Goal: Task Accomplishment & Management: Complete application form

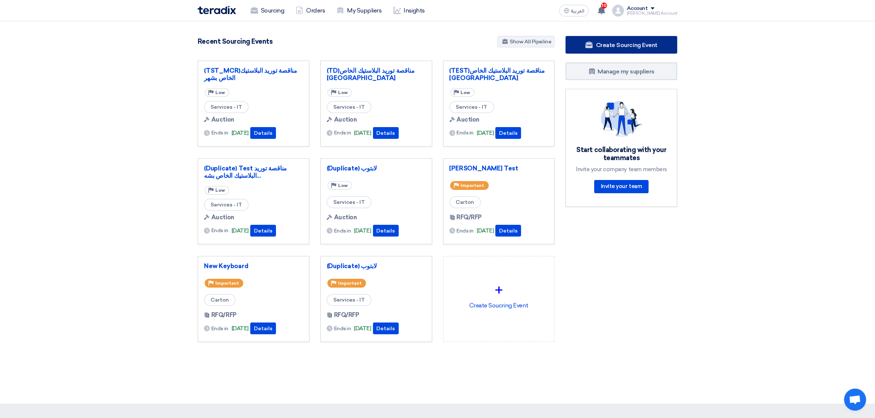
click at [631, 49] on link "Create Sourcing Event" at bounding box center [622, 45] width 112 height 18
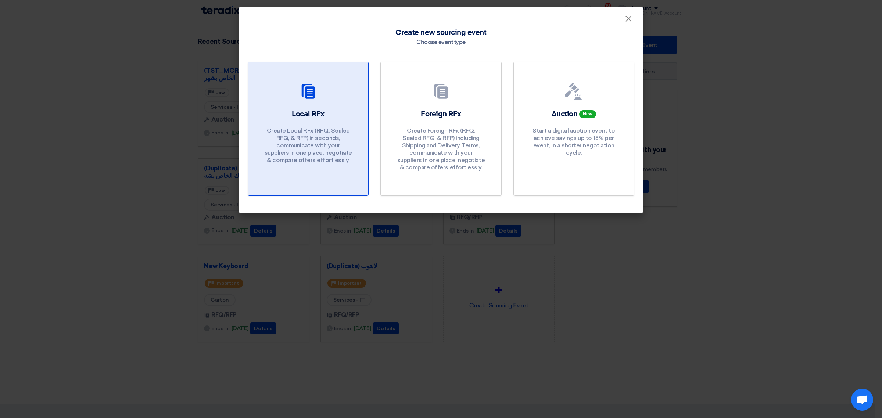
click at [342, 117] on div "Local RFx Create Local RFx (RFQ, Sealed RFQ, & RFP) in seconds, communicate wit…" at bounding box center [308, 138] width 103 height 58
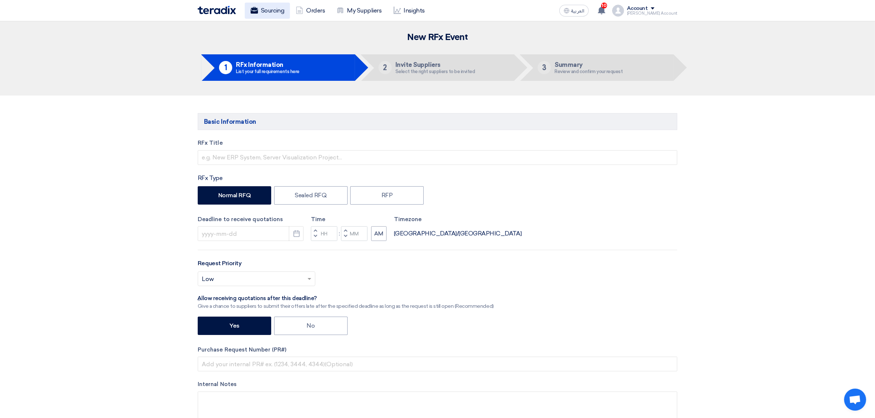
click at [271, 15] on link "Sourcing" at bounding box center [267, 11] width 45 height 16
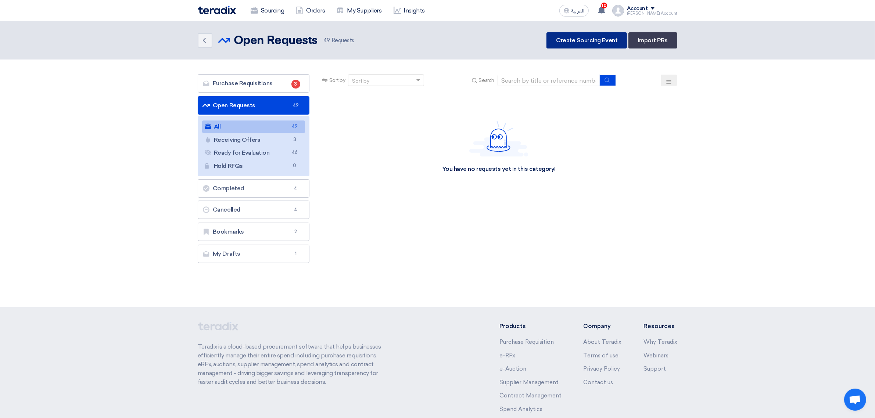
click at [586, 39] on link "Create Sourcing Event" at bounding box center [587, 40] width 80 height 16
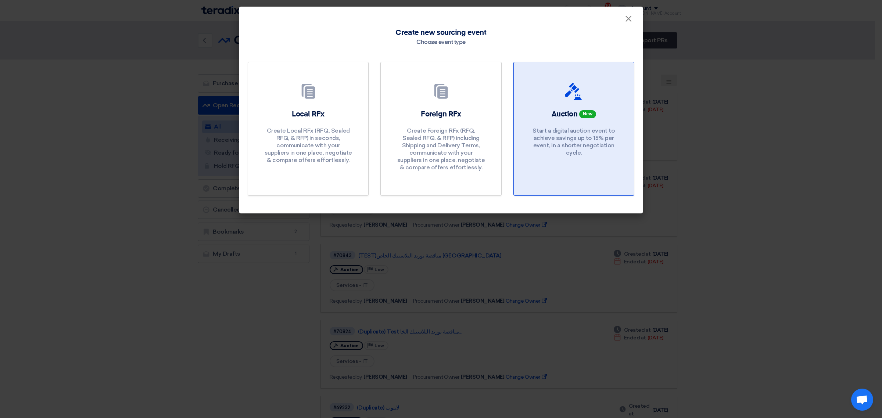
click at [589, 100] on div at bounding box center [574, 93] width 103 height 21
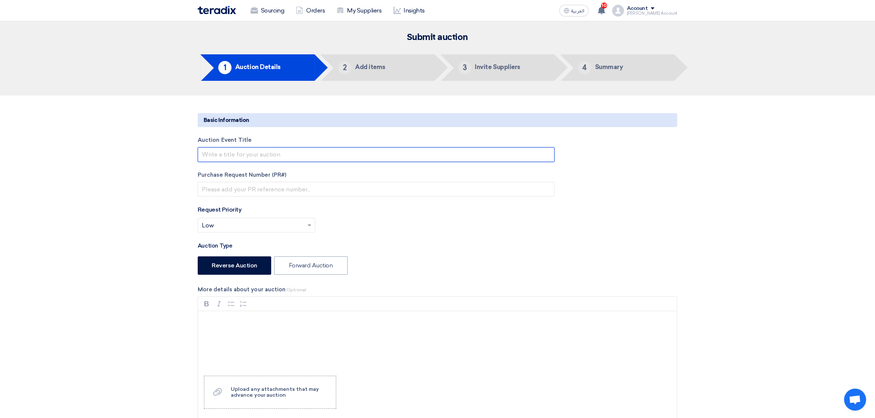
click at [242, 153] on input "text" at bounding box center [376, 154] width 357 height 15
type input "Samer Forward Auction Test"
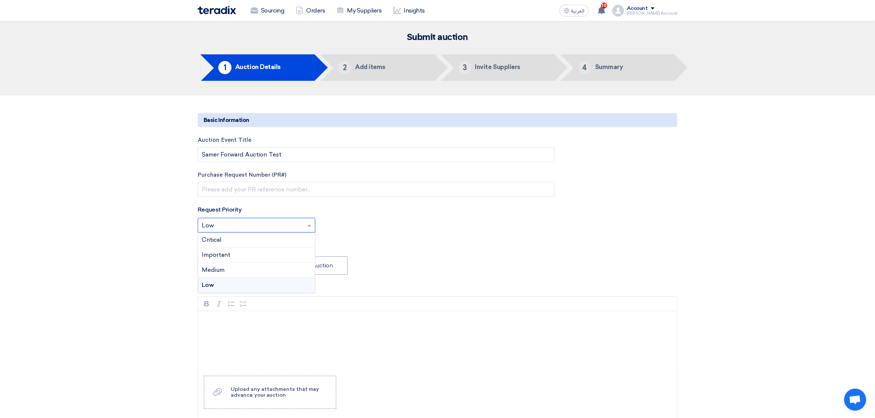
click at [254, 226] on input "text" at bounding box center [253, 226] width 102 height 12
click at [253, 241] on div "Critical" at bounding box center [256, 240] width 117 height 15
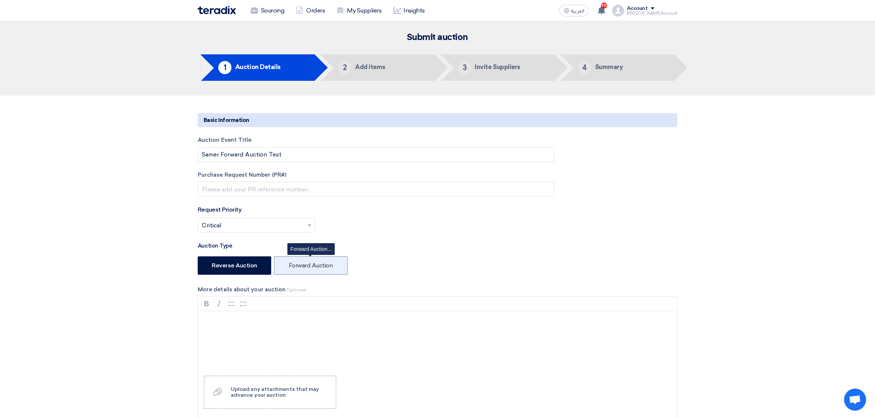
click at [312, 265] on label "Forward Auction" at bounding box center [311, 266] width 74 height 18
click at [294, 265] on input "Forward Auction" at bounding box center [291, 265] width 5 height 5
radio input "true"
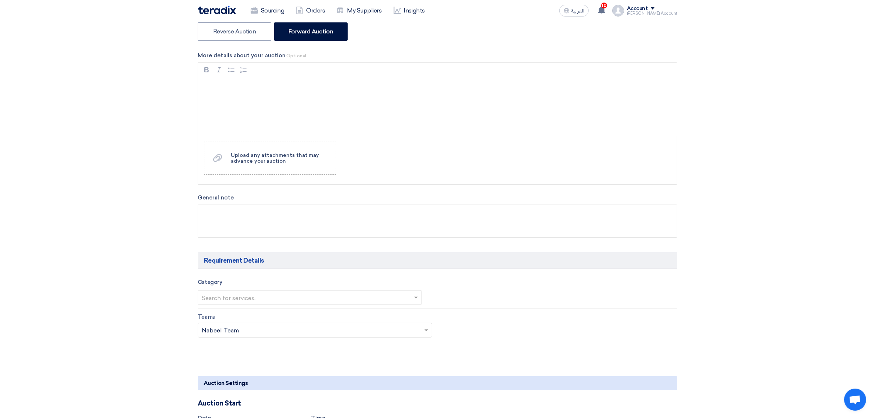
scroll to position [276, 0]
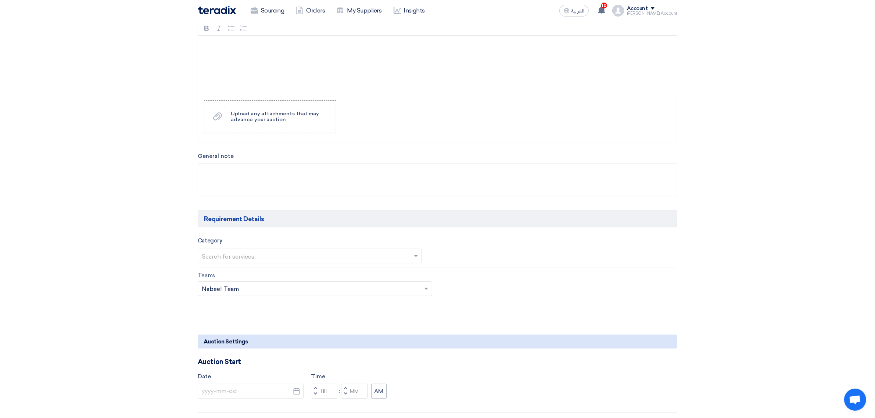
click at [252, 260] on input "text" at bounding box center [306, 257] width 209 height 12
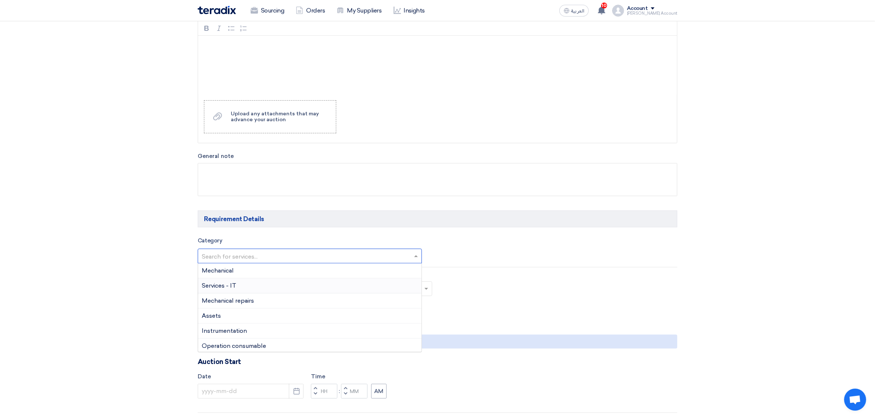
click at [234, 283] on span "Services - IT" at bounding box center [219, 285] width 35 height 7
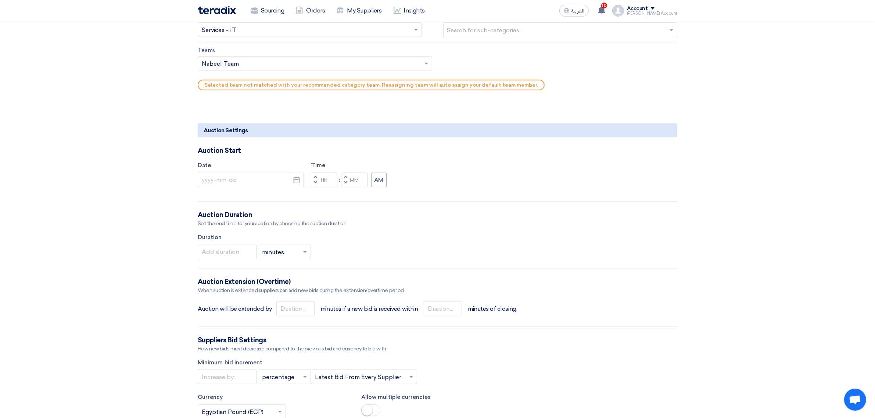
scroll to position [505, 0]
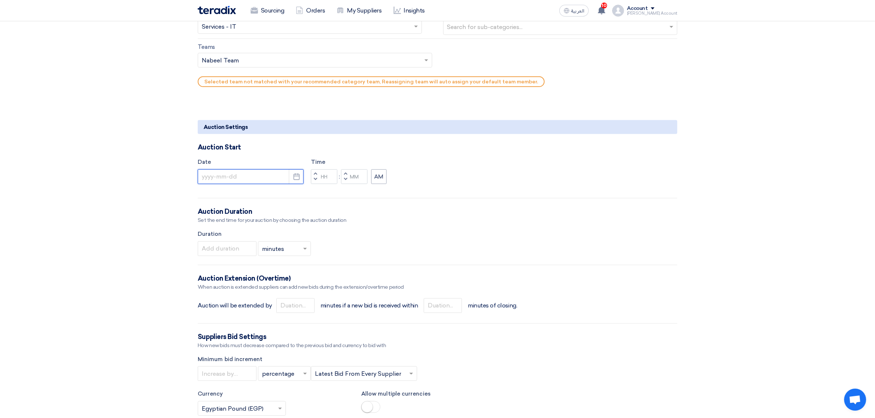
click at [259, 181] on input at bounding box center [251, 176] width 106 height 15
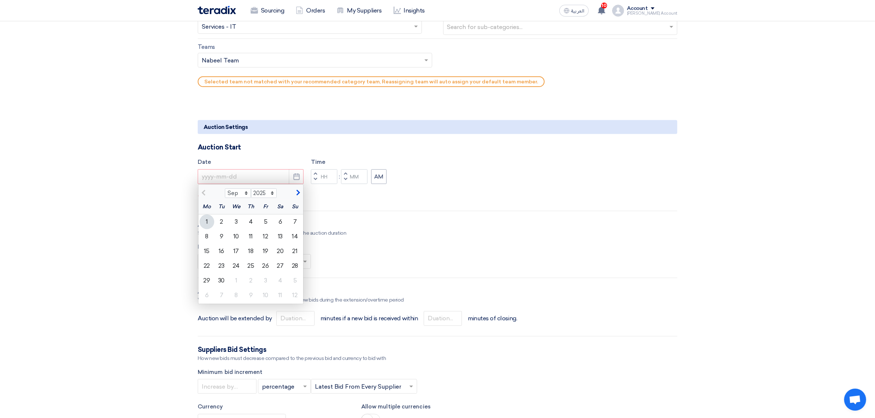
click at [203, 226] on div "1" at bounding box center [207, 222] width 15 height 15
type input "9/1/2025"
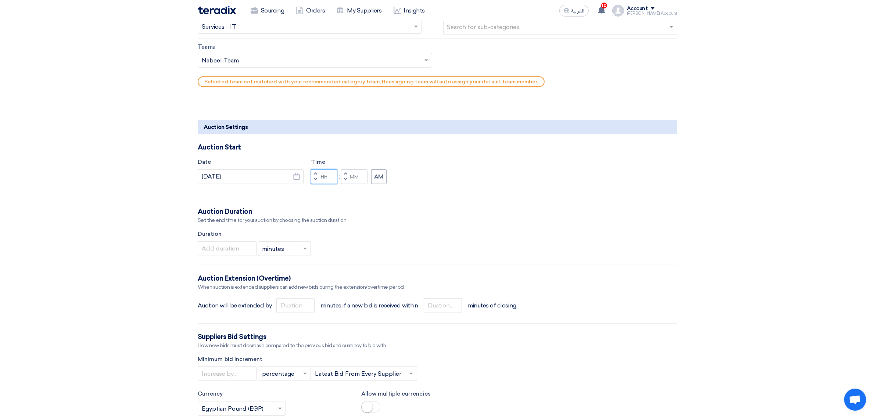
click at [330, 178] on input "Hours" at bounding box center [324, 176] width 26 height 15
type input "11"
click at [358, 180] on input "Minutes" at bounding box center [354, 176] width 26 height 15
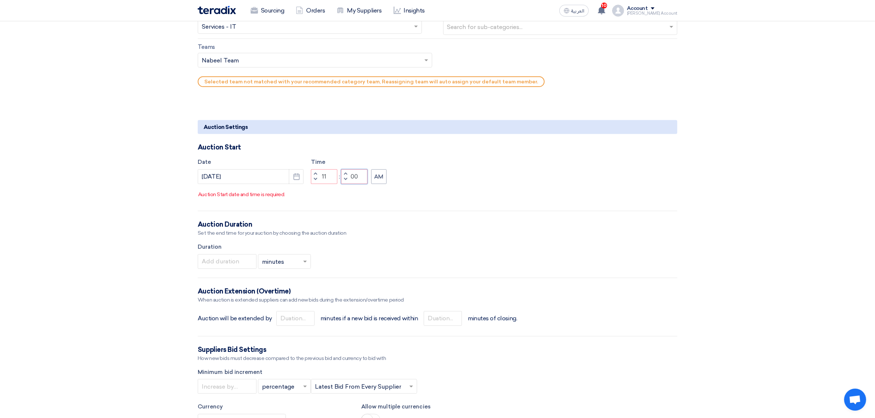
type input "00"
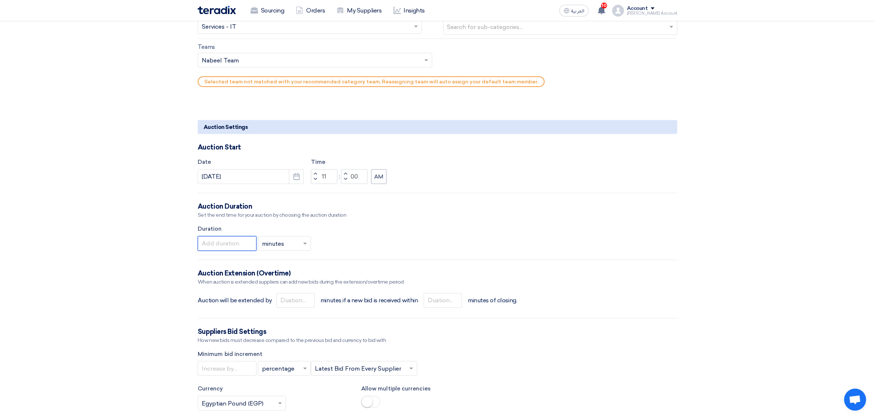
click at [238, 250] on input "number" at bounding box center [227, 243] width 59 height 15
type input "2"
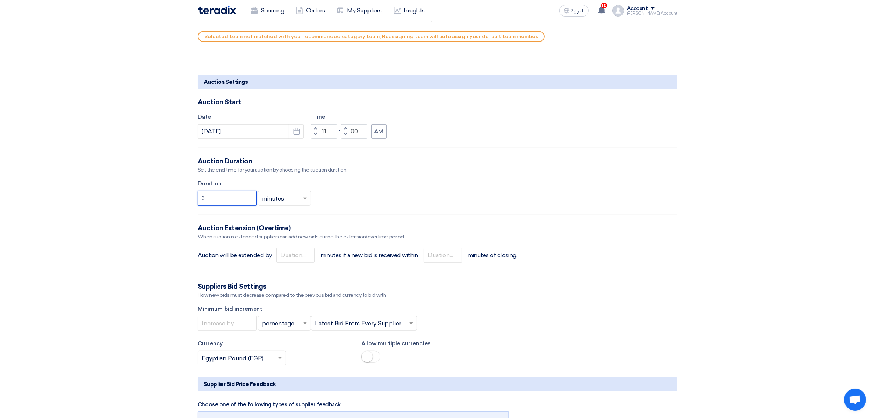
scroll to position [551, 0]
type input "3"
click at [293, 255] on input "number" at bounding box center [295, 254] width 38 height 15
type input "1"
drag, startPoint x: 427, startPoint y: 254, endPoint x: 430, endPoint y: 256, distance: 4.1
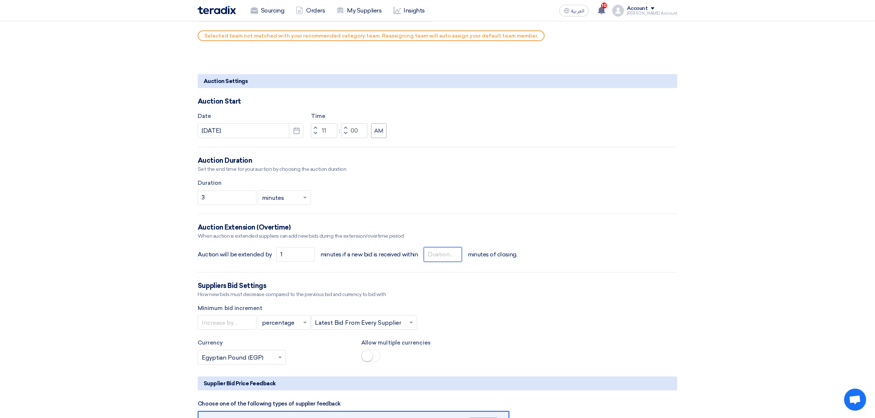
click at [430, 256] on input "number" at bounding box center [443, 254] width 38 height 15
type input "1"
click at [136, 273] on section "Basic Information Auction Event Title Samer Forward Auction Test Purchase Reque…" at bounding box center [437, 179] width 875 height 1270
click at [236, 320] on input "number" at bounding box center [227, 322] width 59 height 15
click at [291, 324] on input "text" at bounding box center [280, 324] width 37 height 12
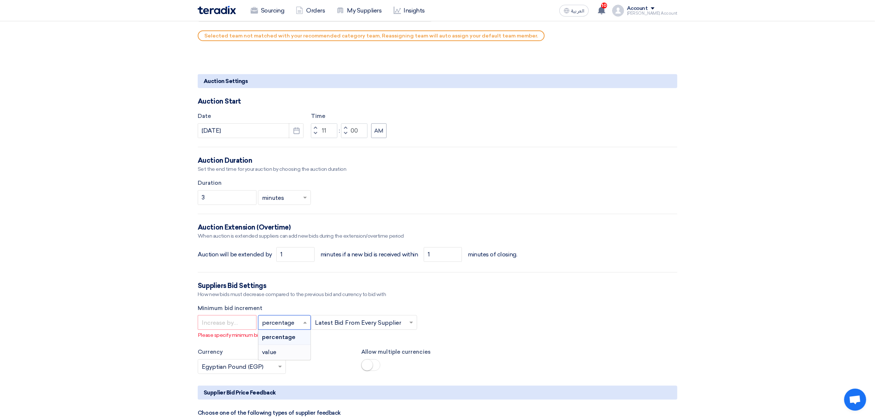
click at [282, 357] on div "value" at bounding box center [284, 352] width 52 height 15
click at [247, 328] on input "number" at bounding box center [227, 322] width 59 height 15
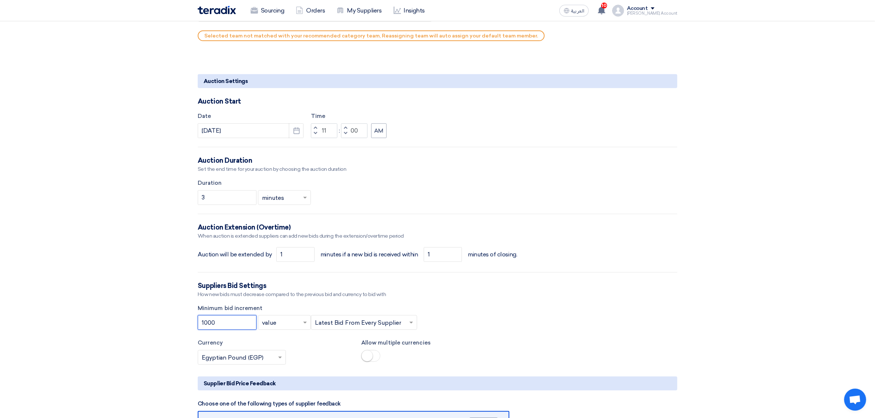
type input "1000"
click at [356, 321] on input "text" at bounding box center [360, 324] width 91 height 12
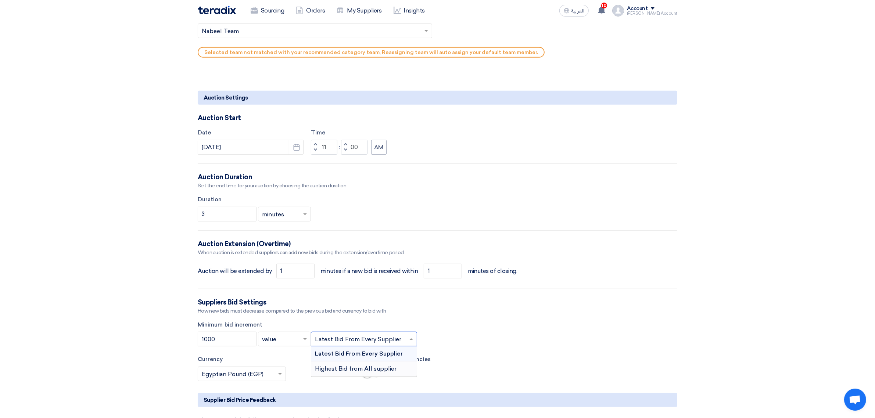
scroll to position [643, 0]
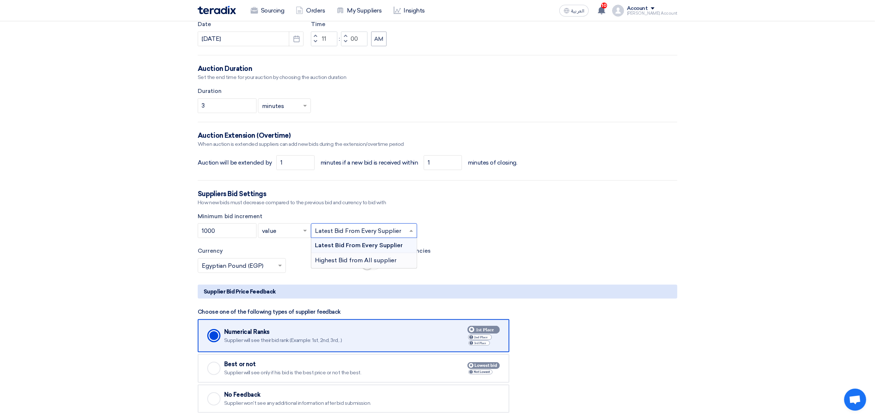
click at [352, 265] on div "Highest Bid from All supplier" at bounding box center [363, 260] width 105 height 15
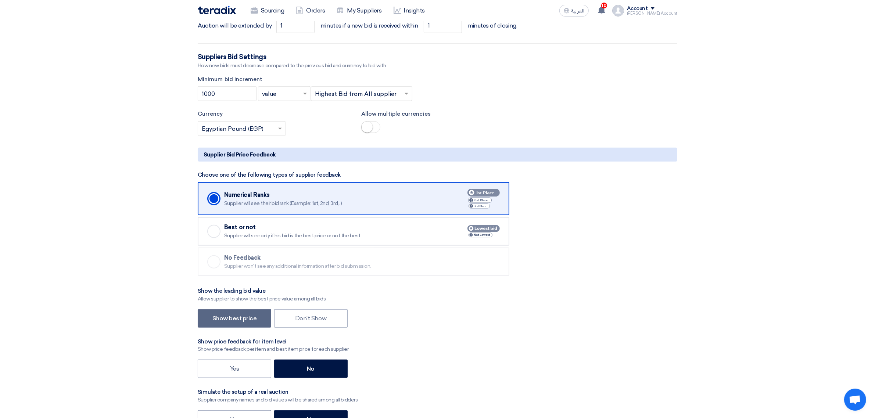
scroll to position [781, 0]
click at [268, 226] on div "Best or not" at bounding box center [335, 226] width 223 height 7
click at [0, 0] on input "Checked Best or not Supplier will see only if his bid is the best price or not …" at bounding box center [0, 0] width 0 height 0
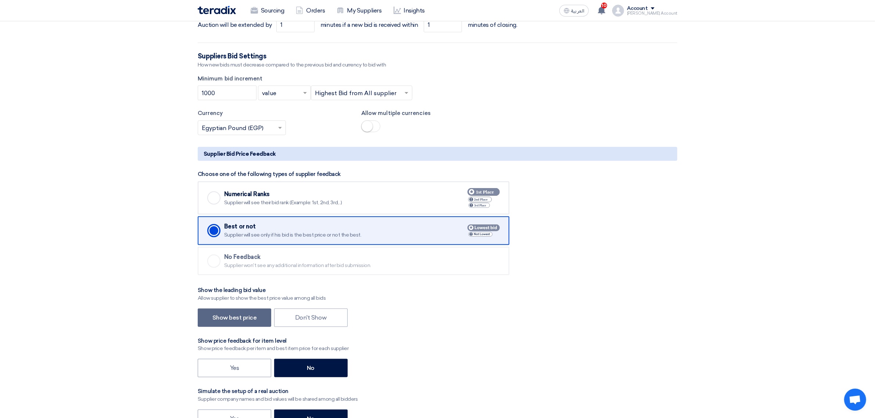
drag, startPoint x: 268, startPoint y: 226, endPoint x: 155, endPoint y: 243, distance: 114.0
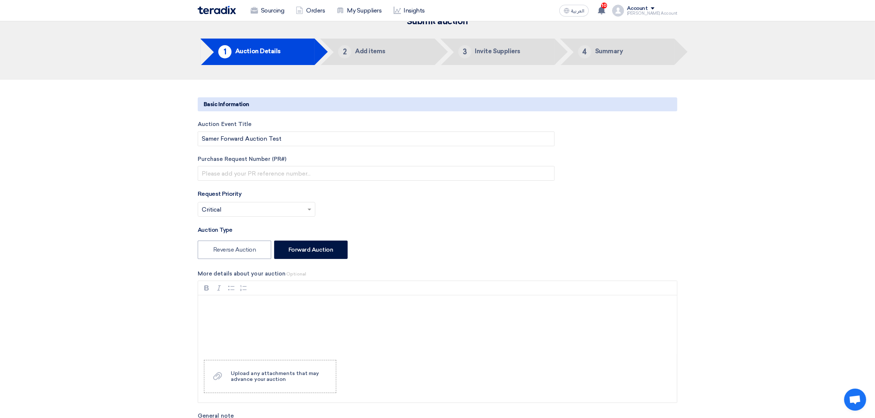
scroll to position [0, 0]
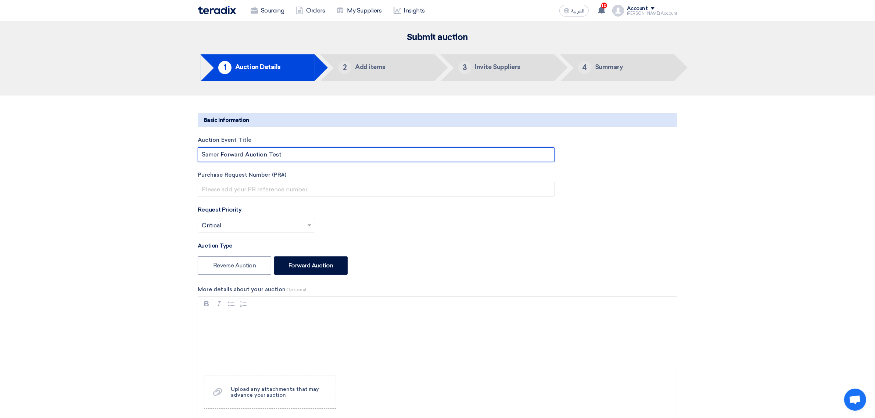
drag, startPoint x: 268, startPoint y: 155, endPoint x: 222, endPoint y: 157, distance: 46.0
click at [222, 157] on input "Samer Forward Auction Test" at bounding box center [376, 154] width 357 height 15
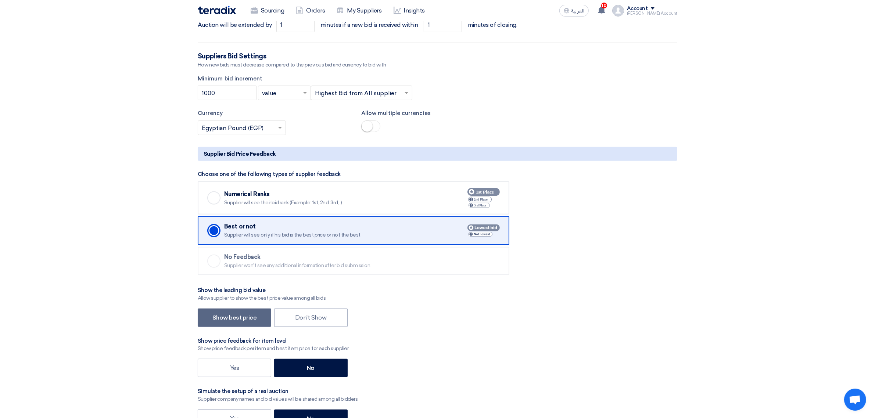
scroll to position [873, 0]
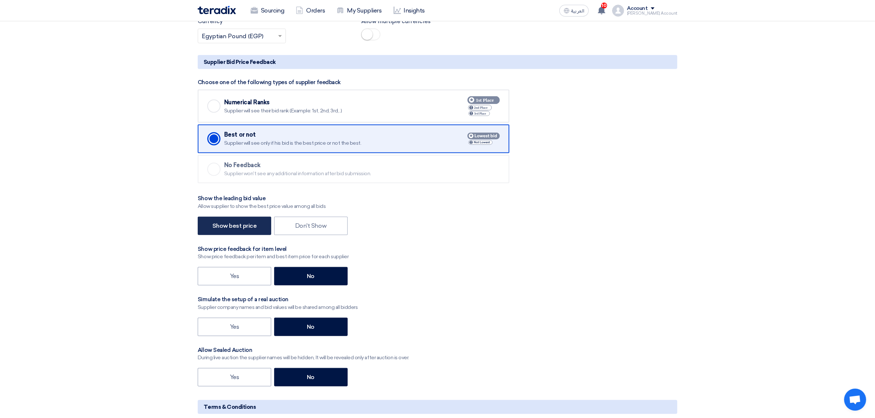
click at [263, 228] on label "Show best price" at bounding box center [235, 226] width 74 height 18
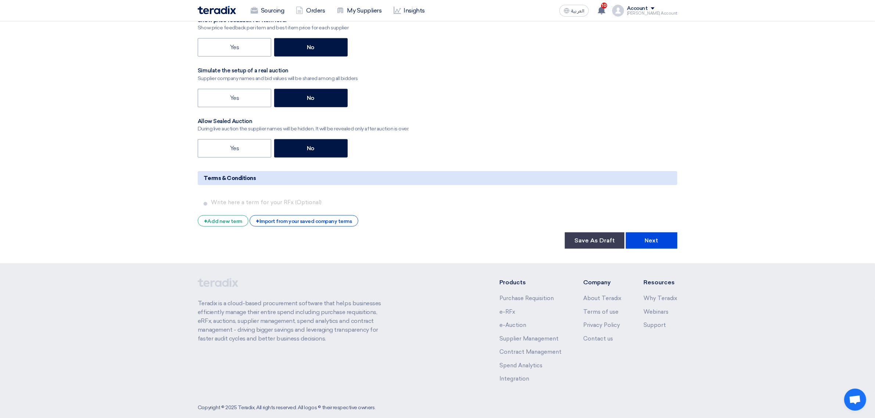
scroll to position [1103, 0]
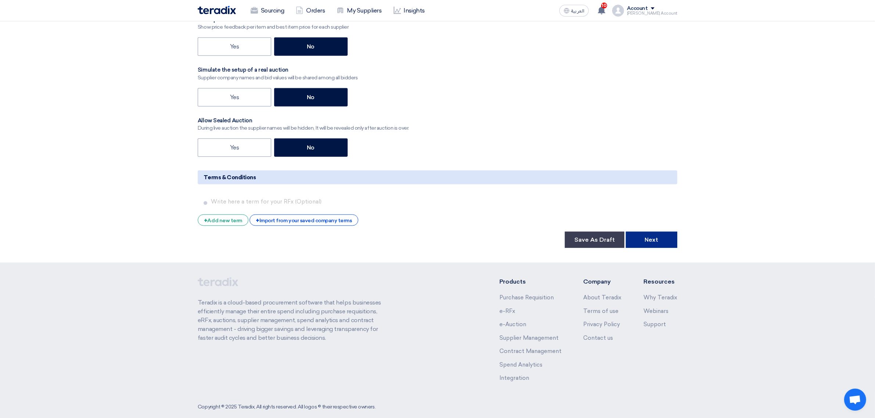
click at [667, 240] on button "Next" at bounding box center [651, 240] width 51 height 16
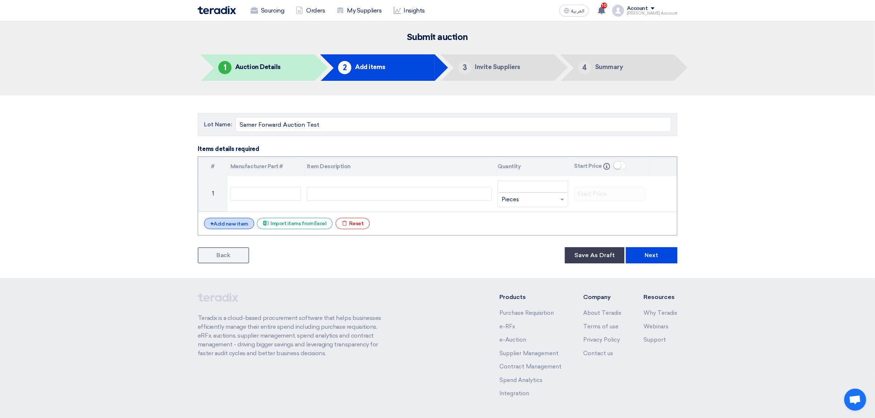
click at [242, 226] on div "+ Add new item" at bounding box center [229, 223] width 50 height 11
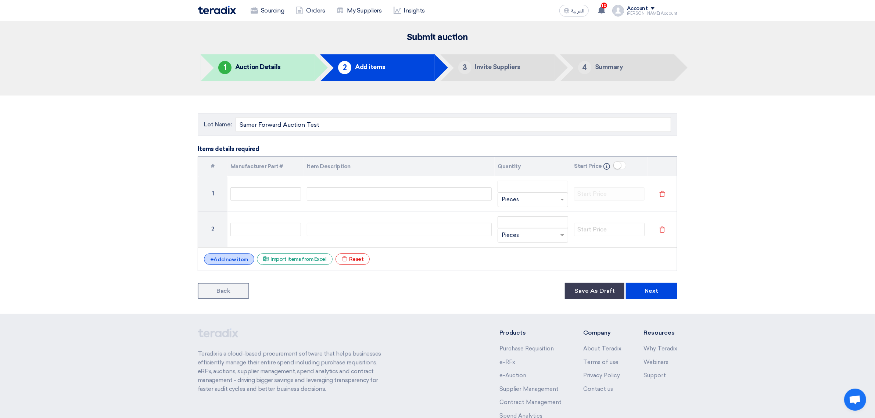
click at [241, 261] on div "+ Add new item" at bounding box center [229, 259] width 50 height 11
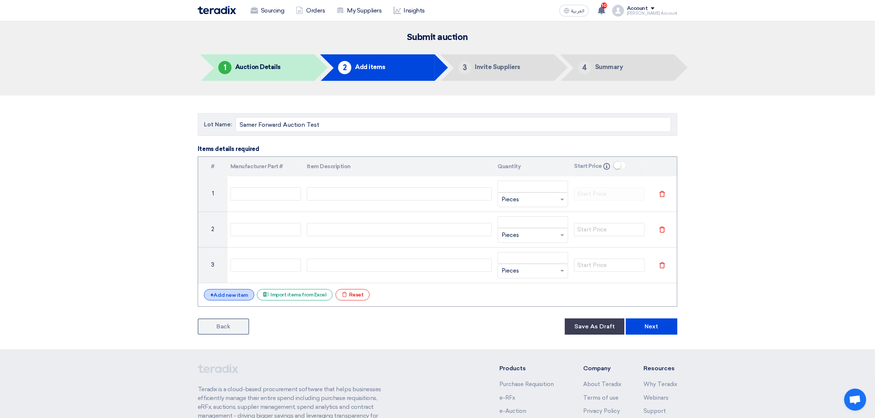
click at [239, 298] on div "+ Add new item" at bounding box center [229, 294] width 50 height 11
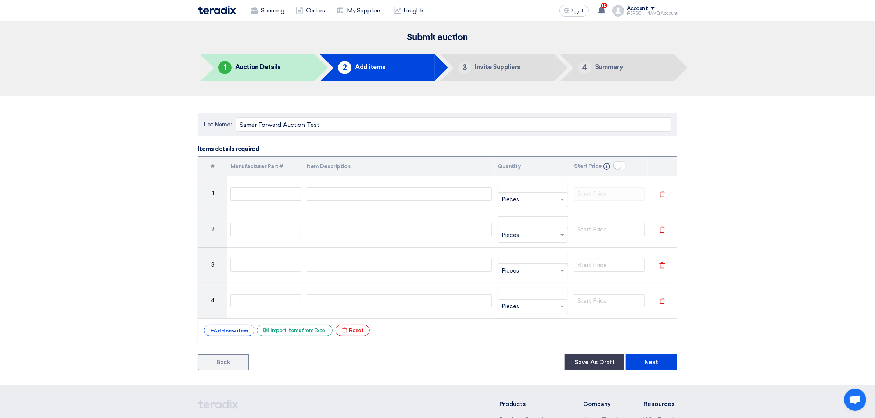
click at [239, 323] on div "# Manufacturer Part # Item Description Quantity Start Price Info 1 Unit × Piece…" at bounding box center [438, 250] width 480 height 186
click at [237, 333] on div "+ Add new item" at bounding box center [229, 330] width 50 height 11
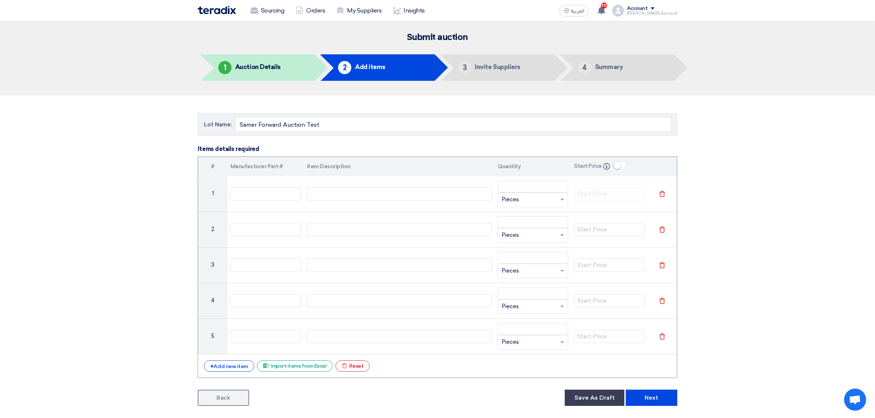
click at [234, 358] on div "# Manufacturer Part # Item Description Quantity Start Price Info 1 Unit × Piece…" at bounding box center [438, 268] width 480 height 222
click at [232, 368] on div "+ Add new item" at bounding box center [229, 366] width 50 height 11
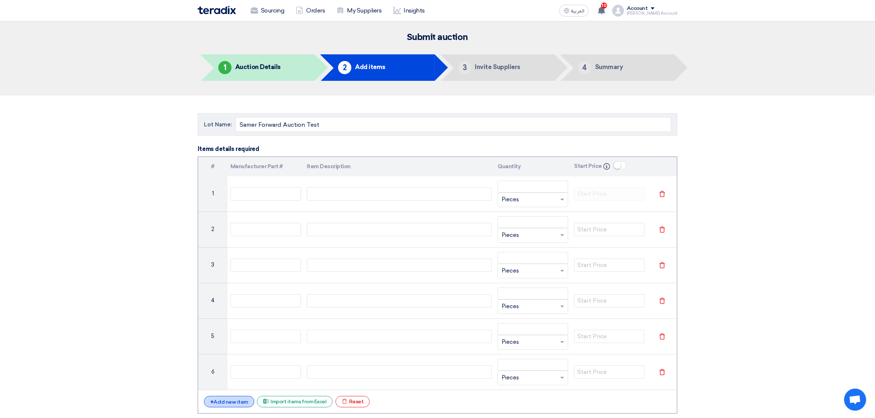
click at [240, 401] on div "+ Add new item" at bounding box center [229, 401] width 50 height 11
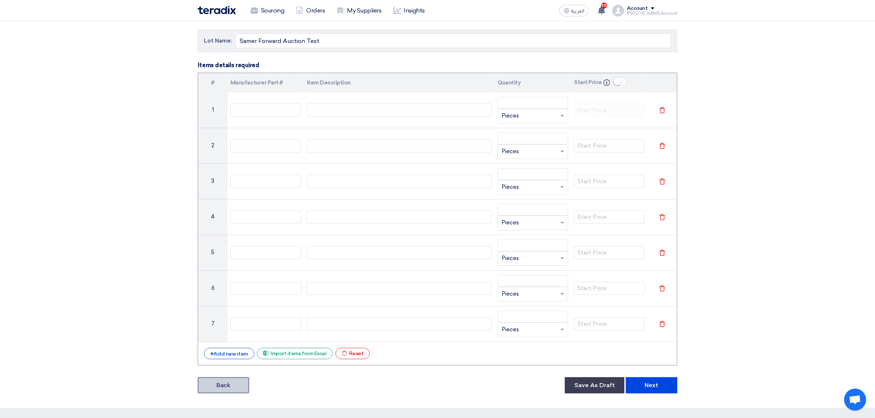
scroll to position [92, 0]
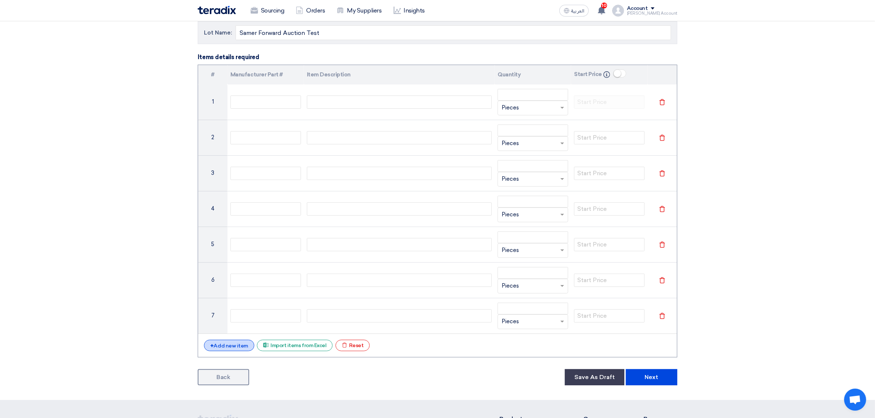
click at [241, 349] on div "+ Add new item" at bounding box center [229, 345] width 50 height 11
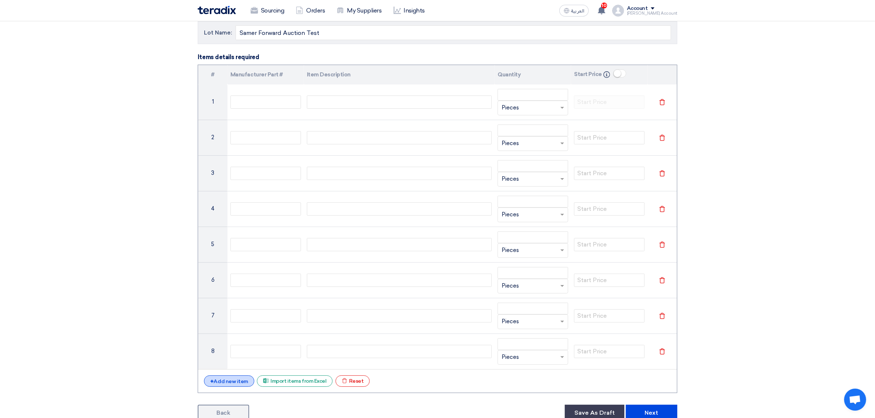
click at [237, 381] on div "+ Add new item" at bounding box center [229, 381] width 50 height 11
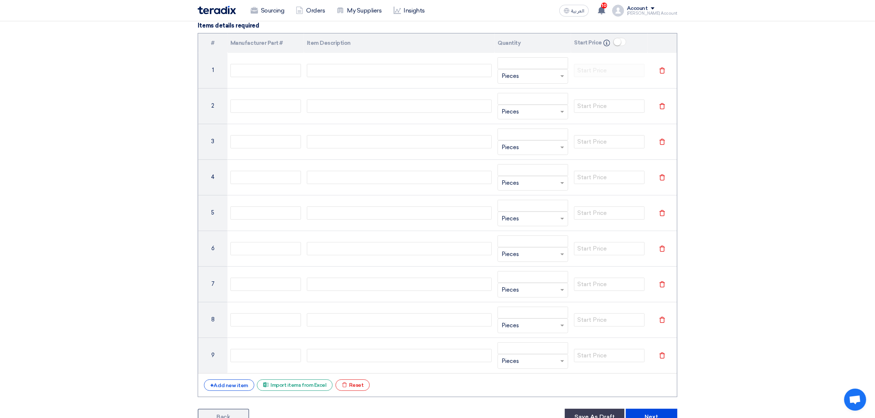
scroll to position [138, 0]
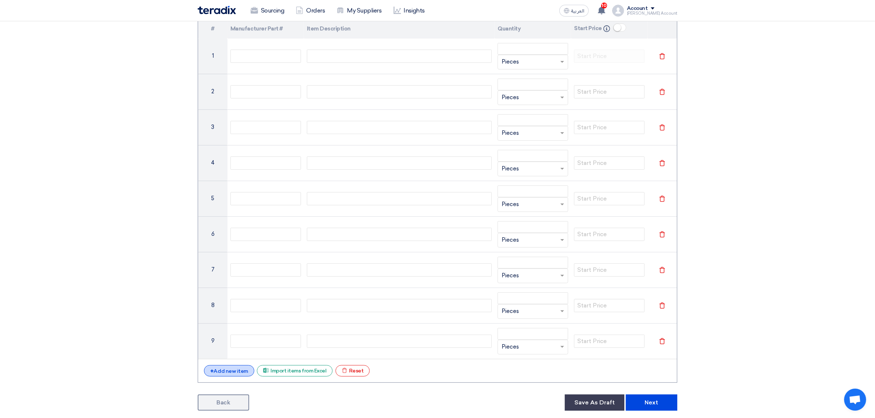
click at [235, 373] on div "+ Add new item" at bounding box center [229, 370] width 50 height 11
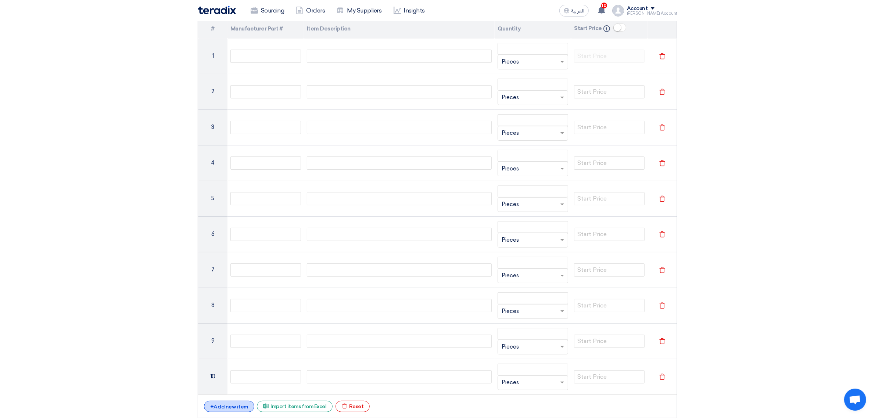
click at [232, 405] on div "+ Add new item" at bounding box center [229, 406] width 50 height 11
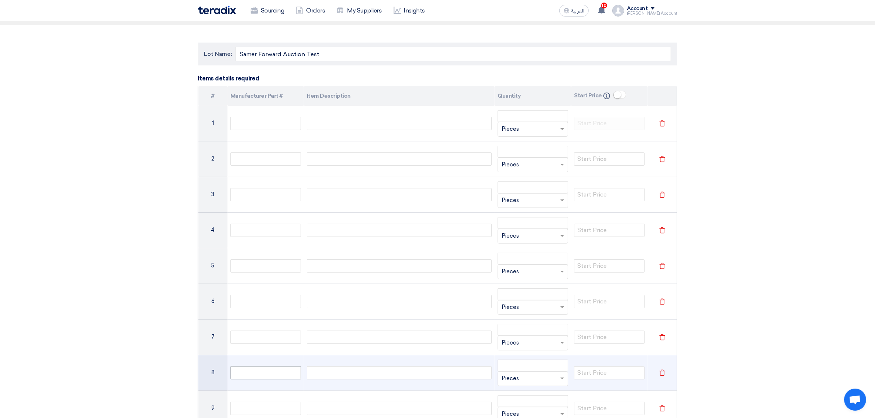
scroll to position [0, 0]
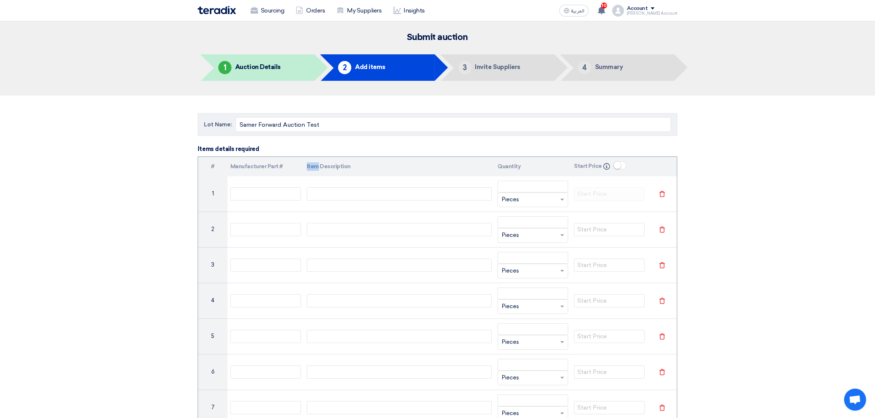
drag, startPoint x: 302, startPoint y: 166, endPoint x: 318, endPoint y: 166, distance: 16.2
click at [318, 166] on thead "# Manufacturer Part # Item Description Quantity Start Price Info" at bounding box center [437, 166] width 479 height 19
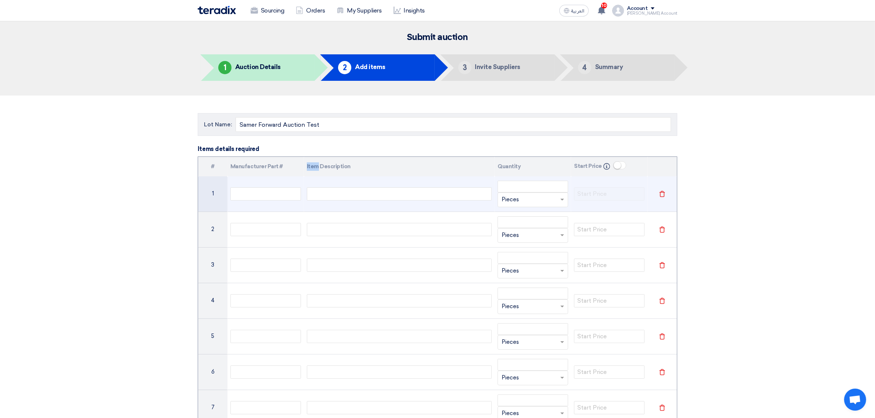
copy thead "Item"
click at [328, 195] on div at bounding box center [399, 193] width 185 height 13
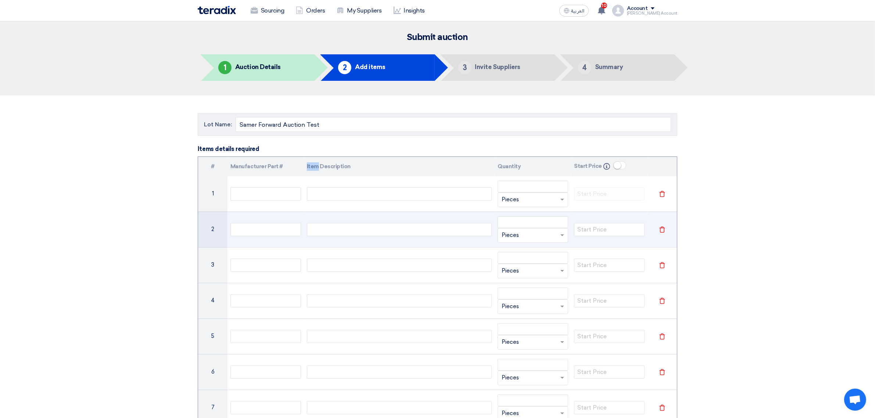
paste div
click at [323, 227] on div at bounding box center [399, 229] width 185 height 13
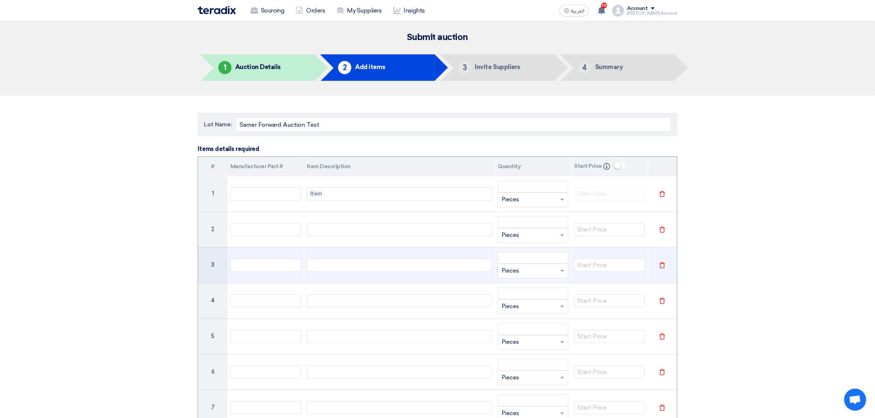
paste div
click at [324, 278] on td at bounding box center [399, 265] width 191 height 36
click at [324, 264] on div at bounding box center [399, 265] width 185 height 13
paste div
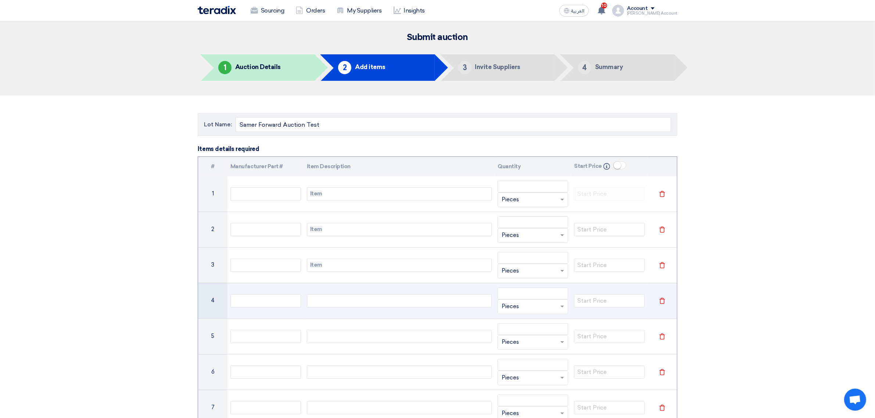
click at [321, 292] on td at bounding box center [399, 301] width 191 height 36
click at [320, 299] on div at bounding box center [399, 300] width 185 height 13
paste div
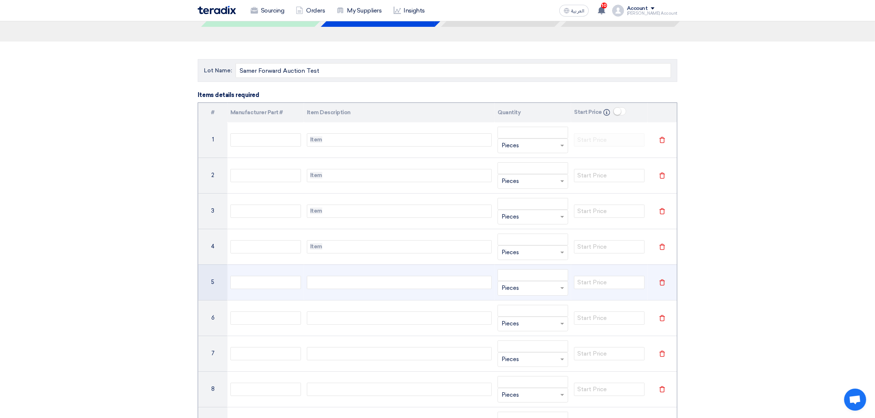
scroll to position [92, 0]
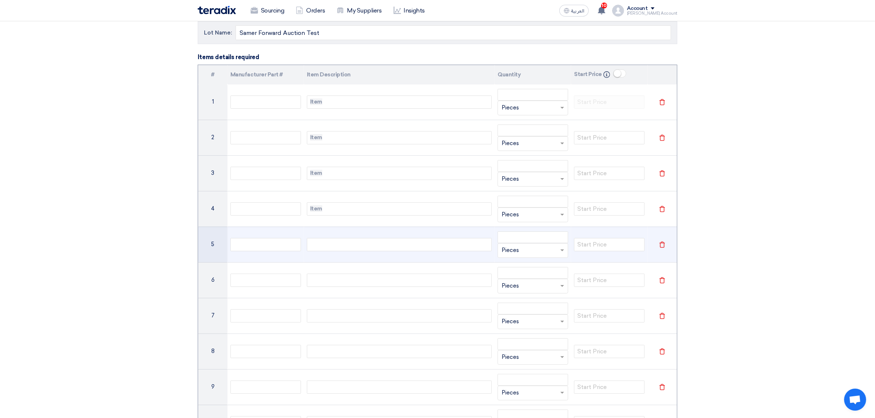
click at [327, 245] on div at bounding box center [399, 244] width 185 height 13
paste div
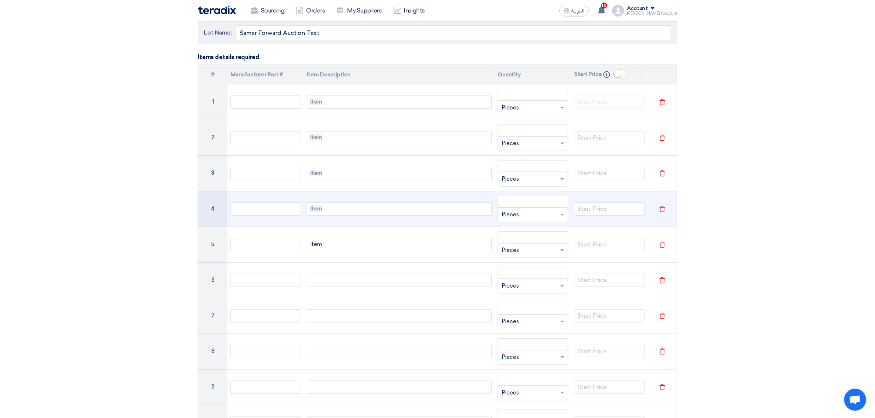
click at [328, 215] on div "Item" at bounding box center [399, 209] width 185 height 13
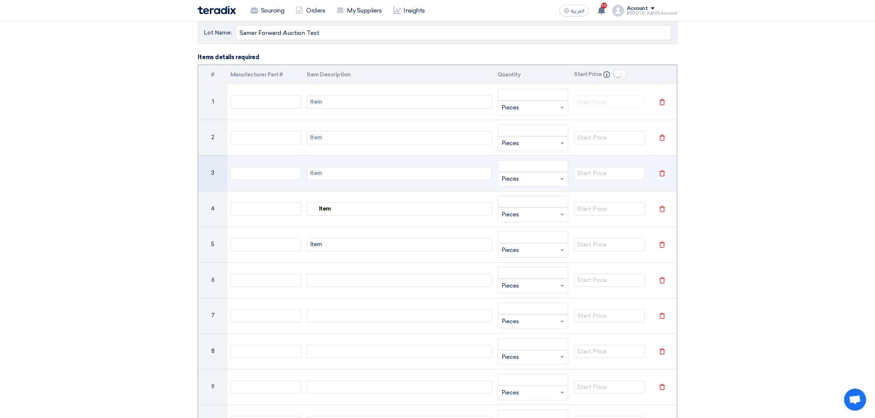
click at [325, 180] on div "Item" at bounding box center [399, 173] width 185 height 13
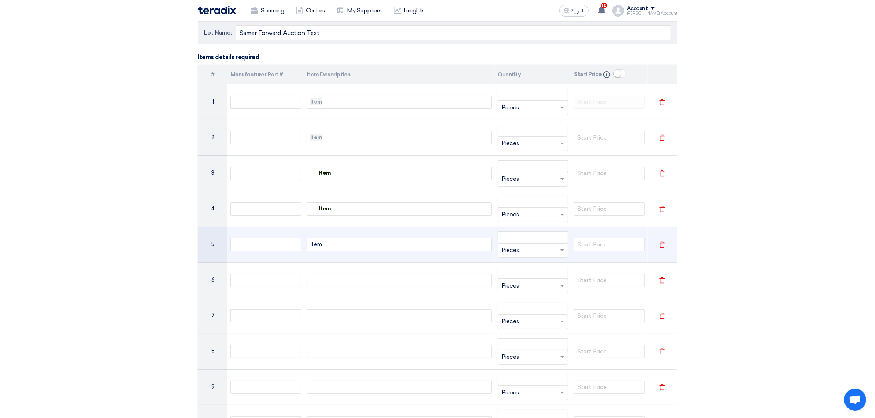
click at [321, 243] on div "Item" at bounding box center [399, 244] width 185 height 13
copy div "Item"
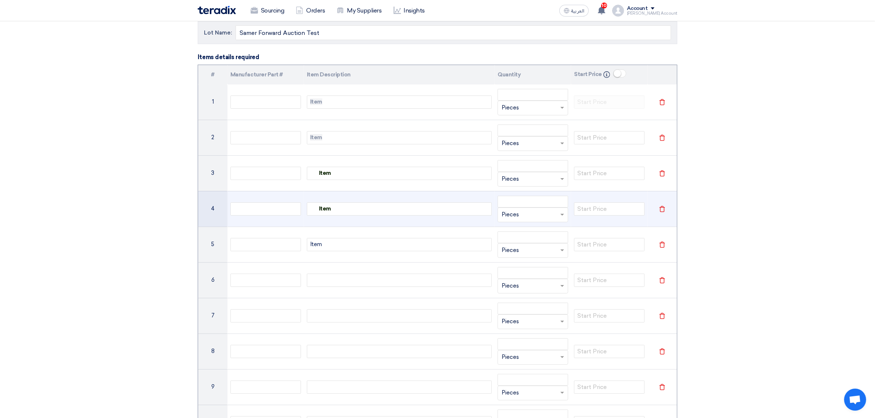
click at [344, 209] on div "Item" at bounding box center [399, 209] width 185 height 13
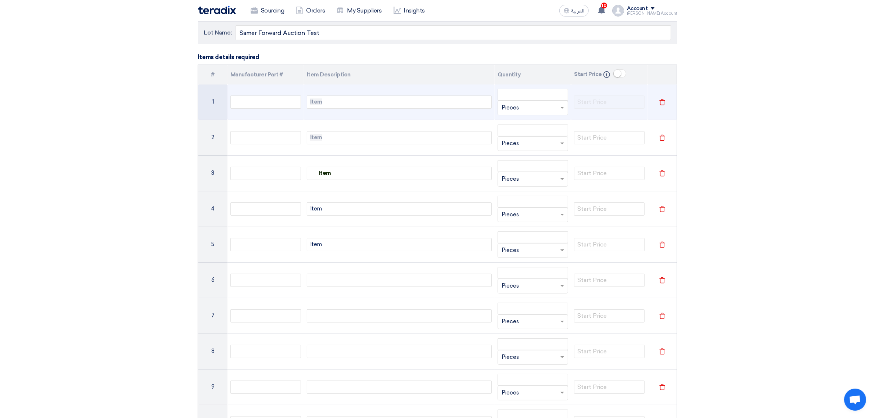
click at [325, 100] on div "Item" at bounding box center [399, 102] width 185 height 13
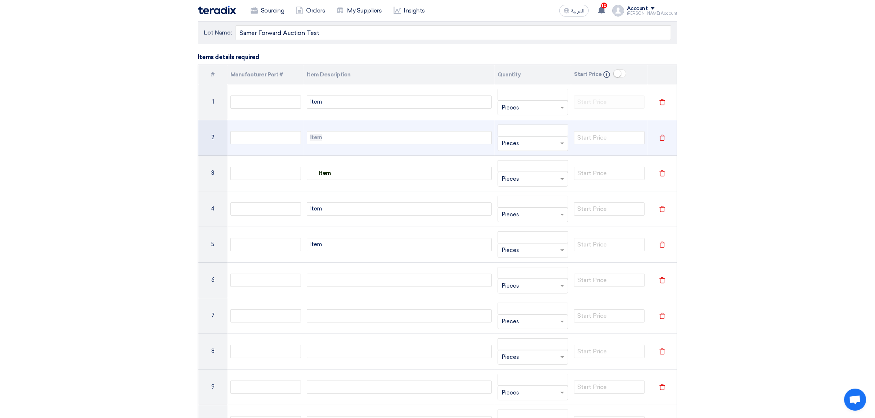
click at [327, 133] on div "Item" at bounding box center [399, 137] width 185 height 13
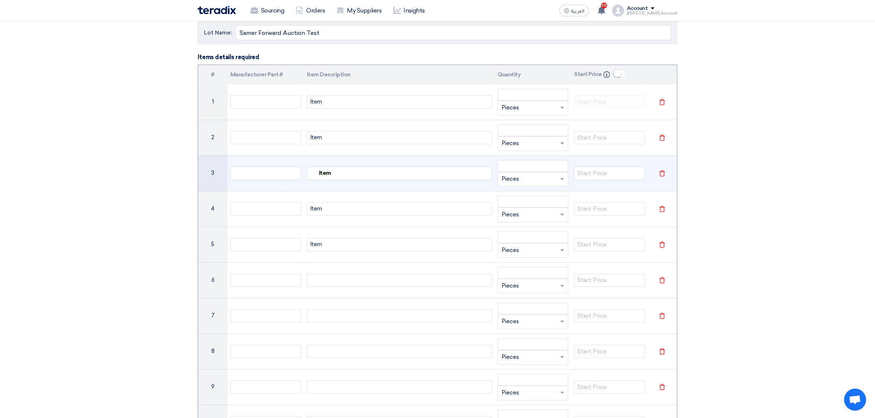
click at [346, 175] on div "Item" at bounding box center [399, 173] width 185 height 13
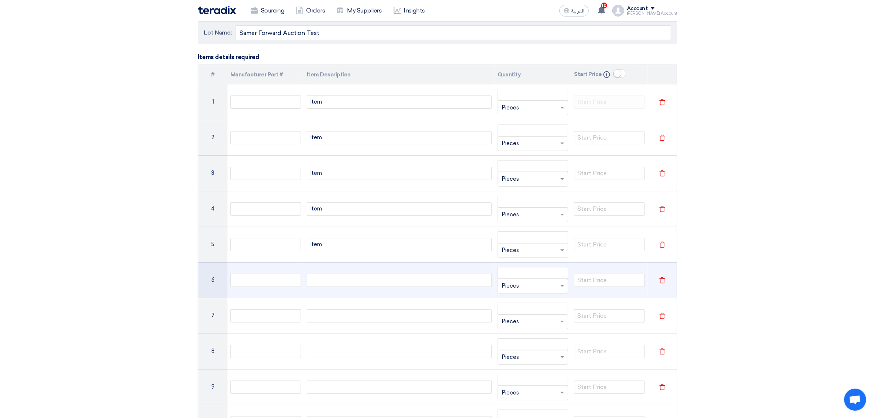
click at [326, 280] on div at bounding box center [399, 280] width 185 height 13
paste div
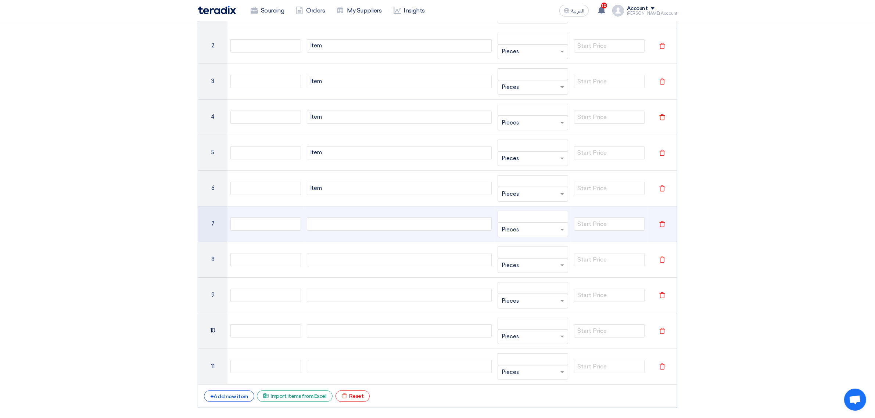
click at [329, 222] on div at bounding box center [399, 224] width 185 height 13
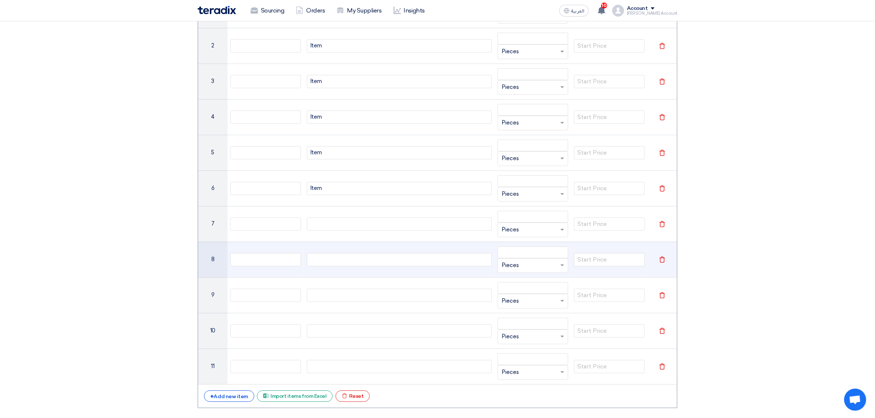
paste div
click at [322, 258] on div at bounding box center [399, 259] width 185 height 13
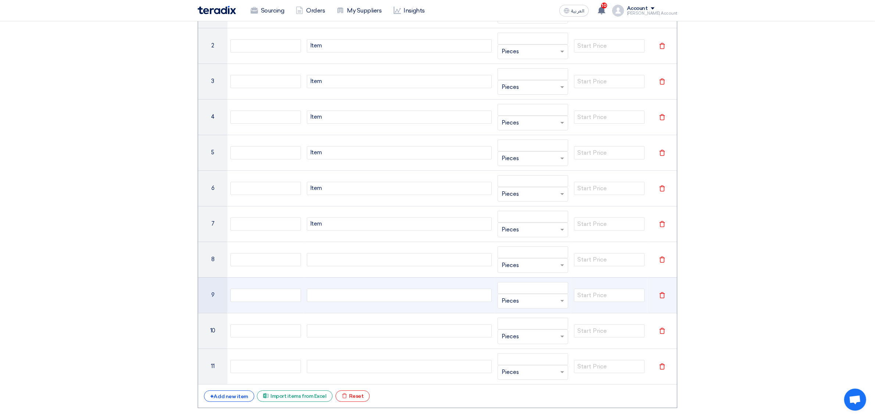
paste div
click at [318, 295] on div at bounding box center [399, 295] width 185 height 13
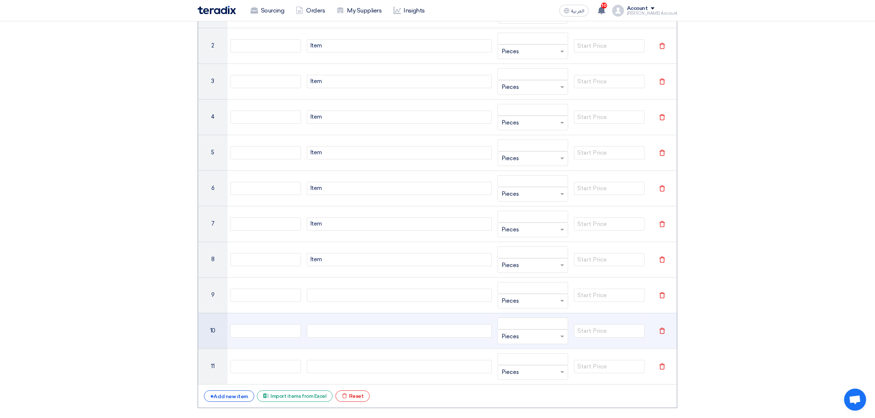
paste div
click at [342, 326] on div at bounding box center [399, 331] width 185 height 13
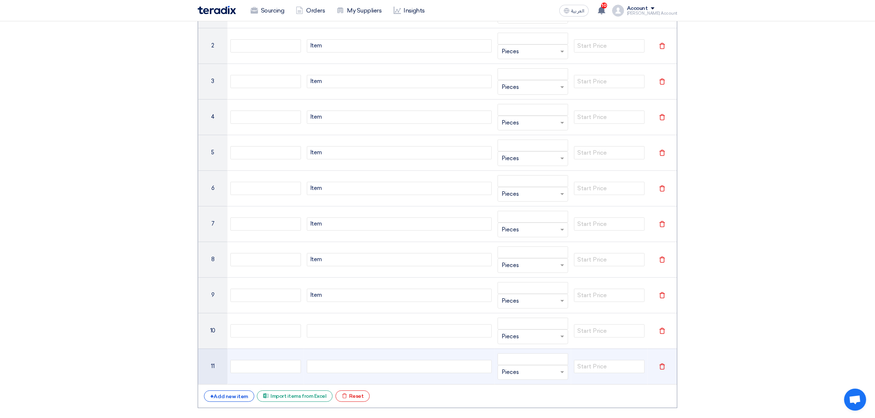
paste div
click at [332, 366] on div at bounding box center [399, 366] width 185 height 13
paste div
click at [662, 366] on icon "Delete" at bounding box center [662, 366] width 7 height 7
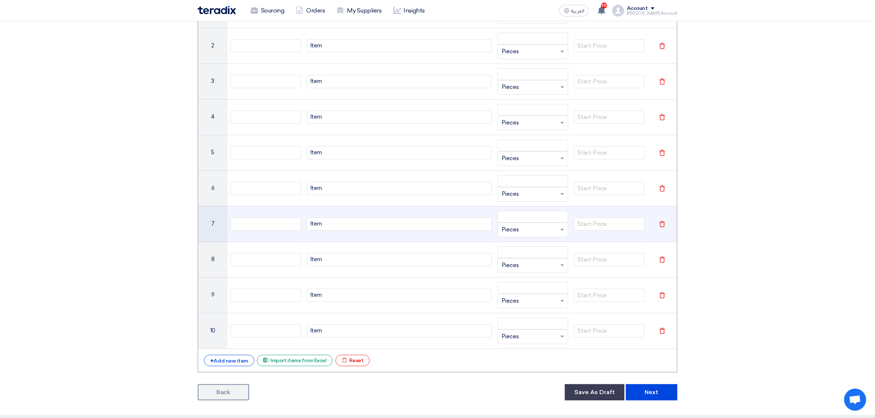
scroll to position [92, 0]
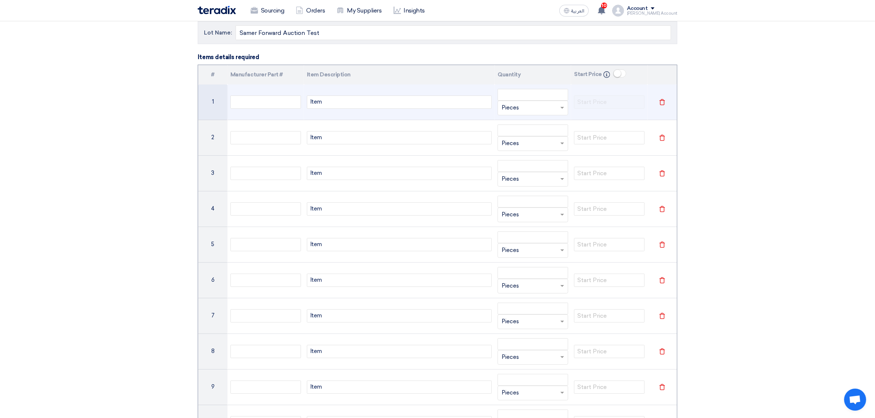
click at [352, 98] on div "Item" at bounding box center [399, 102] width 185 height 13
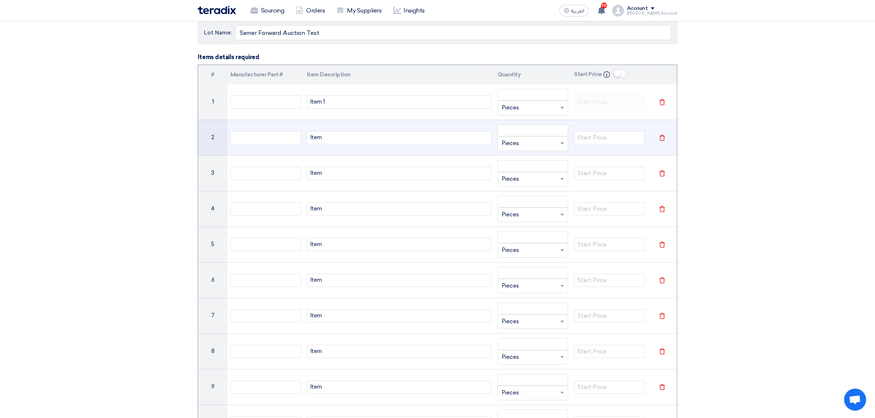
click at [362, 135] on div "Item" at bounding box center [399, 137] width 185 height 13
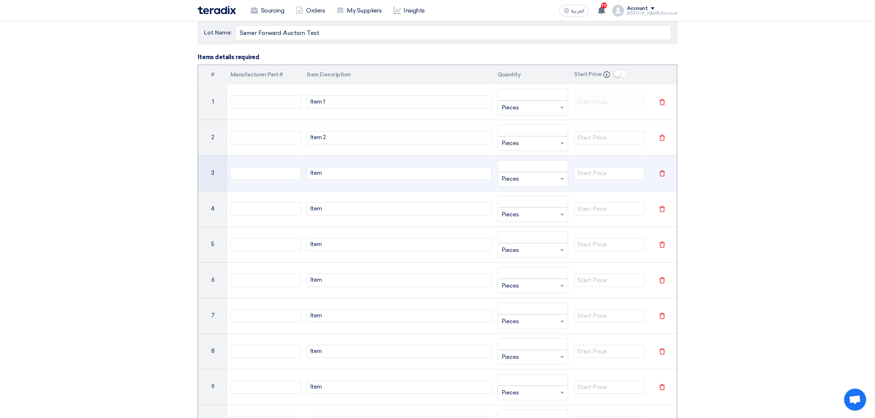
click at [351, 175] on div "Item" at bounding box center [399, 173] width 185 height 13
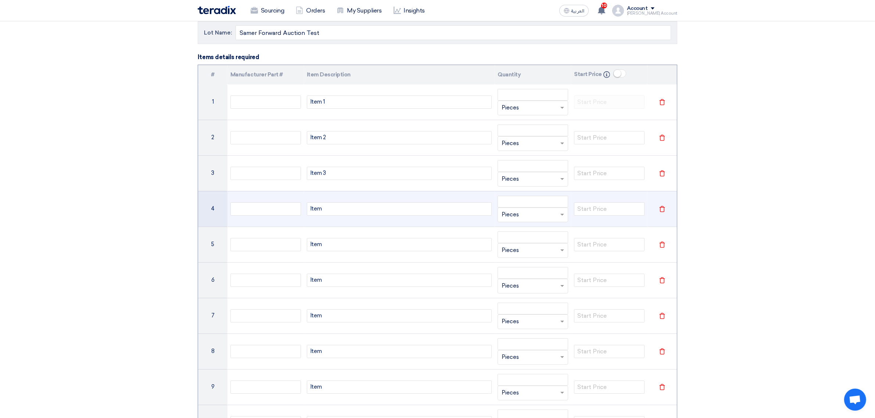
click at [381, 206] on div "Item" at bounding box center [399, 209] width 185 height 13
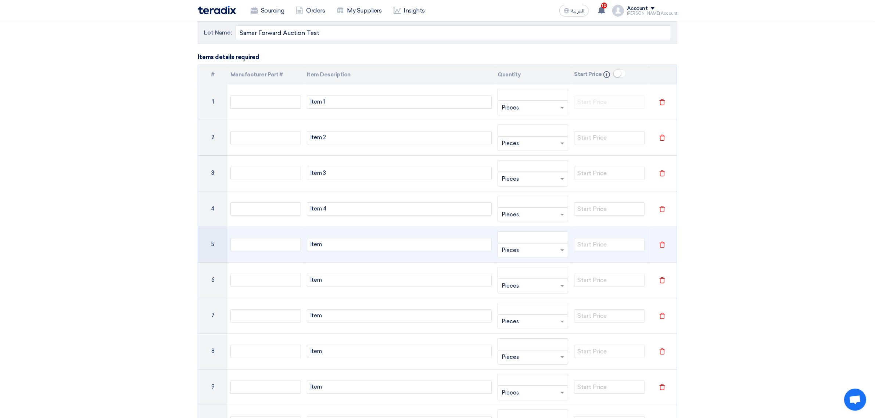
click at [363, 247] on div "Item" at bounding box center [399, 244] width 185 height 13
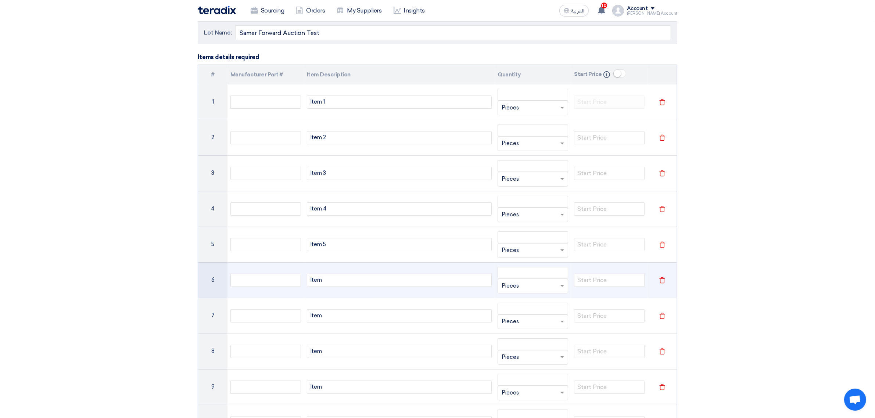
click at [369, 282] on div "Item" at bounding box center [399, 280] width 185 height 13
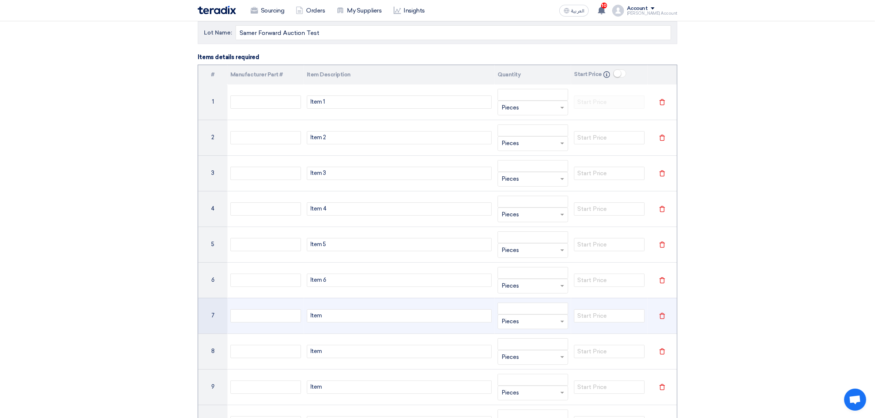
click at [377, 317] on div "Item" at bounding box center [399, 315] width 185 height 13
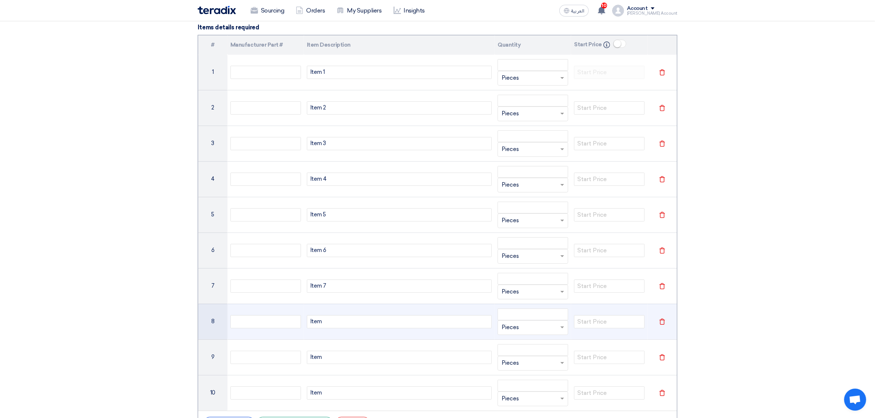
scroll to position [138, 0]
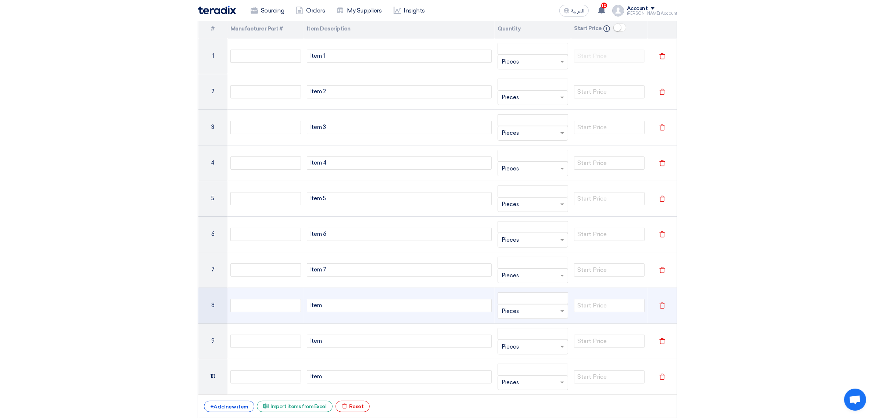
click at [330, 304] on div "Item" at bounding box center [399, 305] width 185 height 13
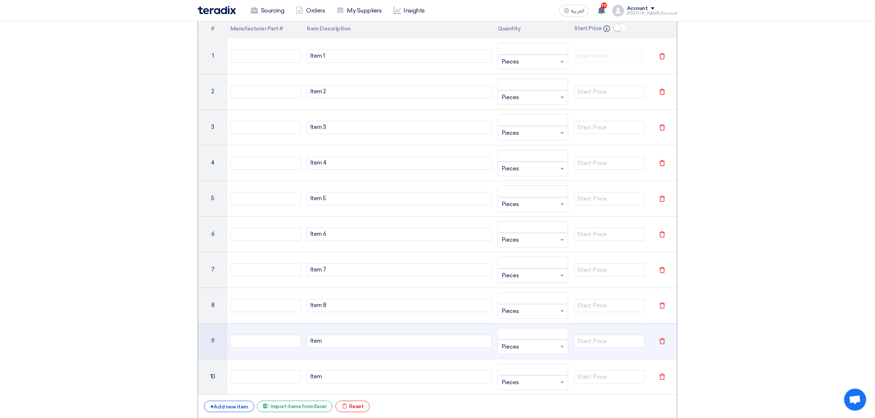
click at [348, 342] on div "Item" at bounding box center [399, 341] width 185 height 13
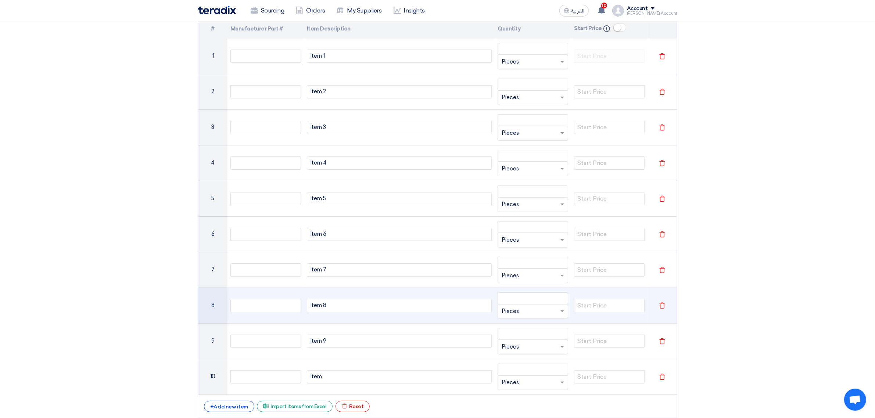
drag, startPoint x: 335, startPoint y: 302, endPoint x: 339, endPoint y: 304, distance: 4.4
click at [337, 302] on div "Item 8" at bounding box center [399, 305] width 185 height 13
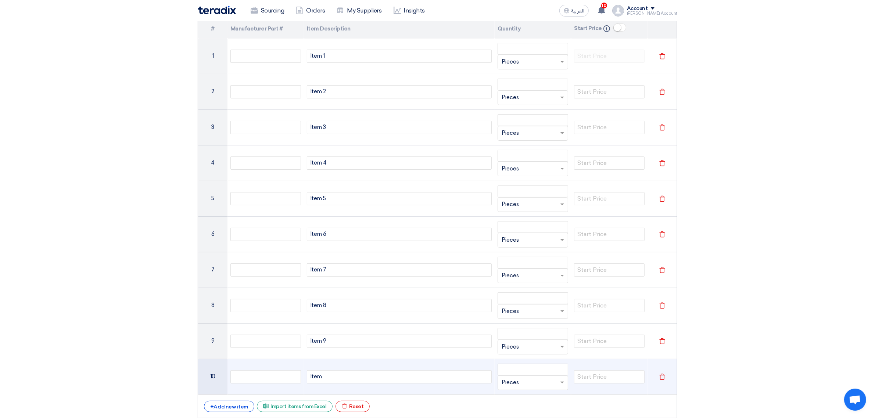
click at [348, 376] on div "Item" at bounding box center [399, 376] width 185 height 13
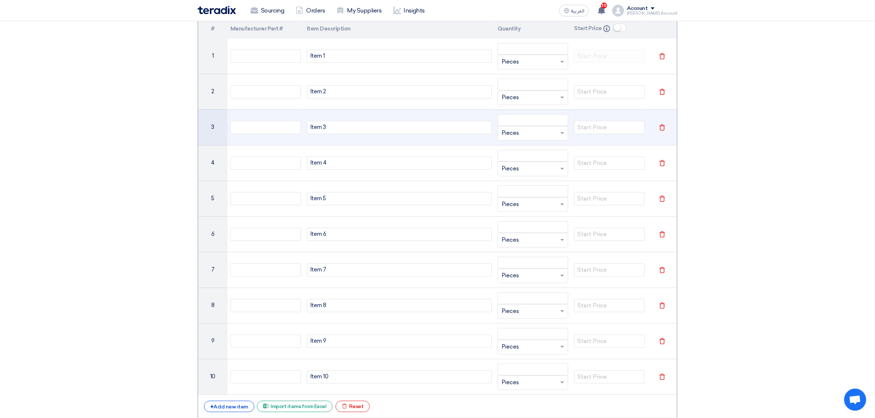
scroll to position [0, 0]
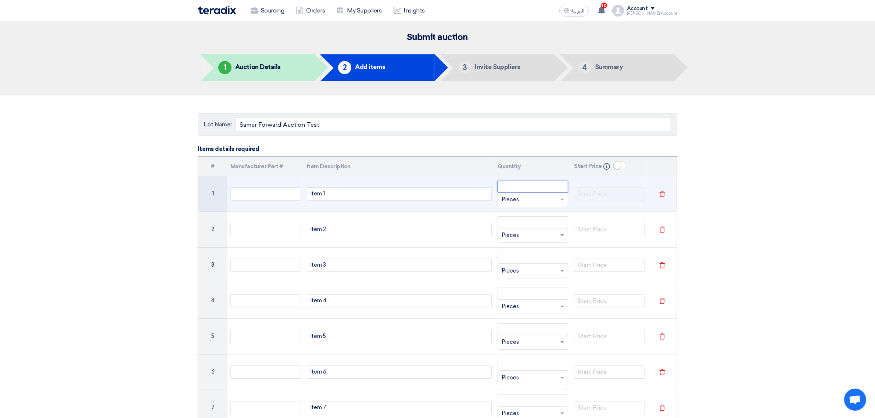
click at [519, 190] on input "number" at bounding box center [533, 187] width 71 height 12
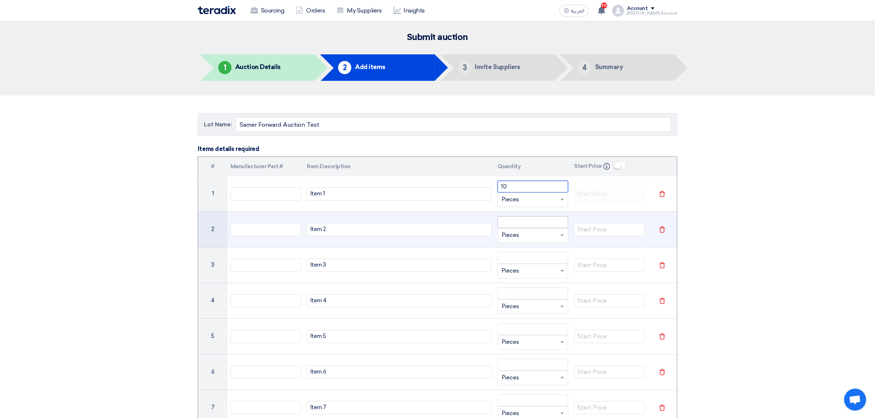
type input "10"
click at [515, 227] on input "number" at bounding box center [533, 222] width 71 height 12
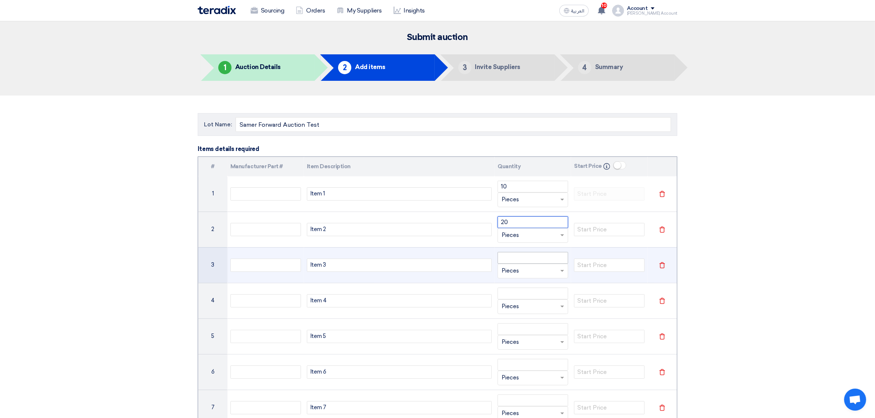
type input "20"
click at [517, 262] on input "number" at bounding box center [533, 258] width 71 height 12
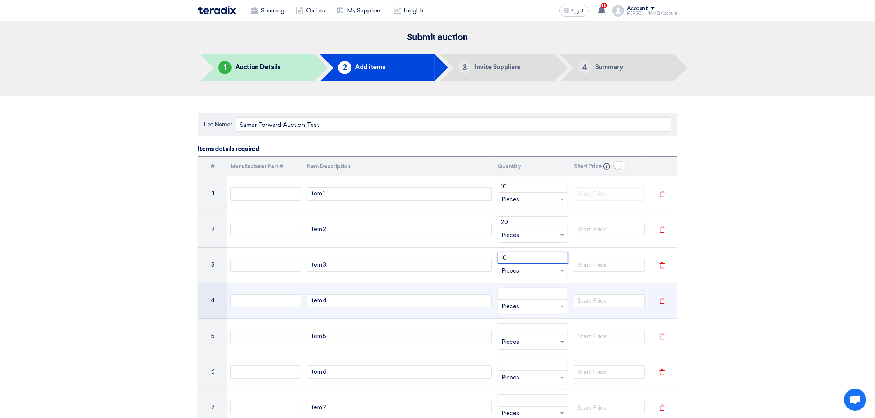
type input "10"
click at [508, 293] on input "number" at bounding box center [533, 294] width 71 height 12
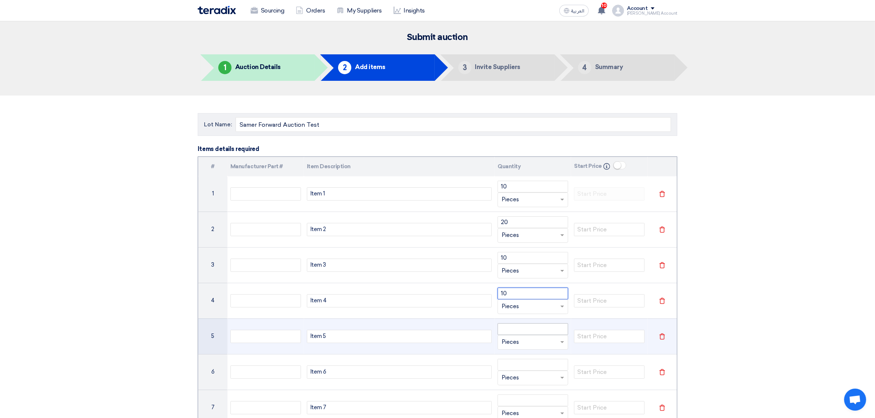
type input "10"
click at [509, 326] on input "number" at bounding box center [533, 329] width 71 height 12
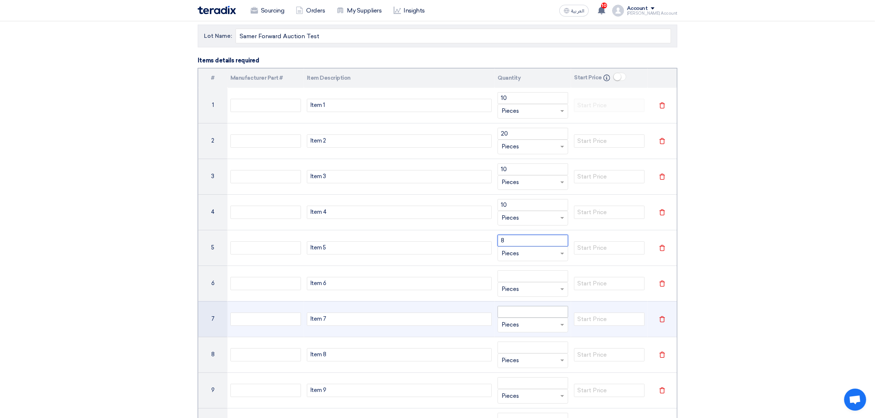
scroll to position [92, 0]
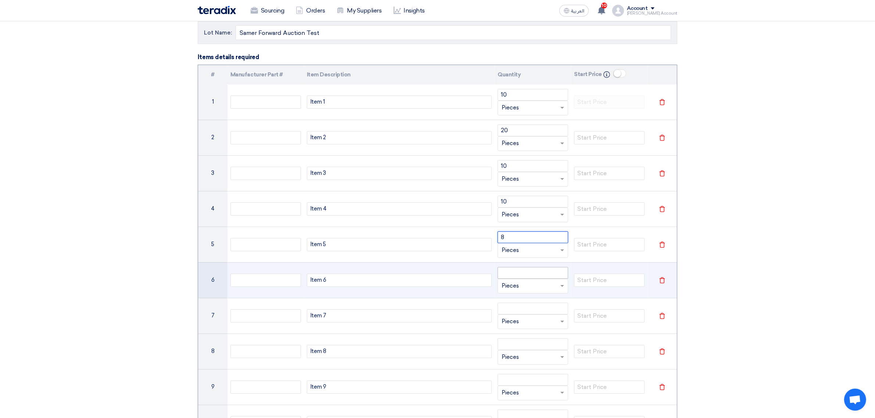
type input "8"
click at [520, 275] on input "number" at bounding box center [533, 273] width 71 height 12
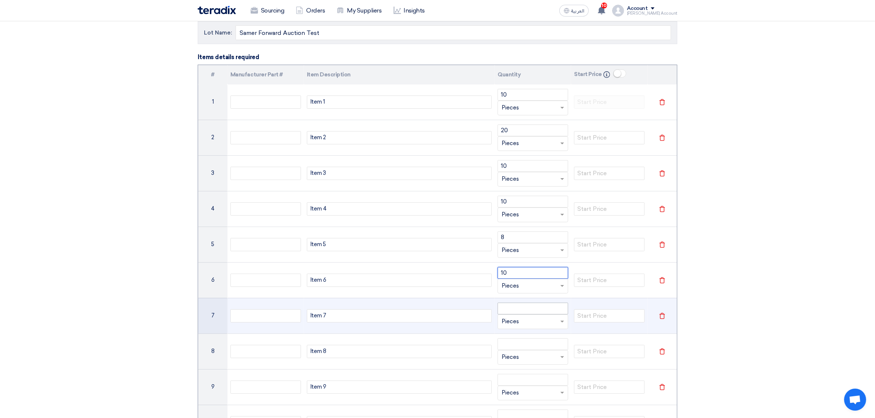
type input "10"
click at [516, 307] on input "number" at bounding box center [533, 309] width 71 height 12
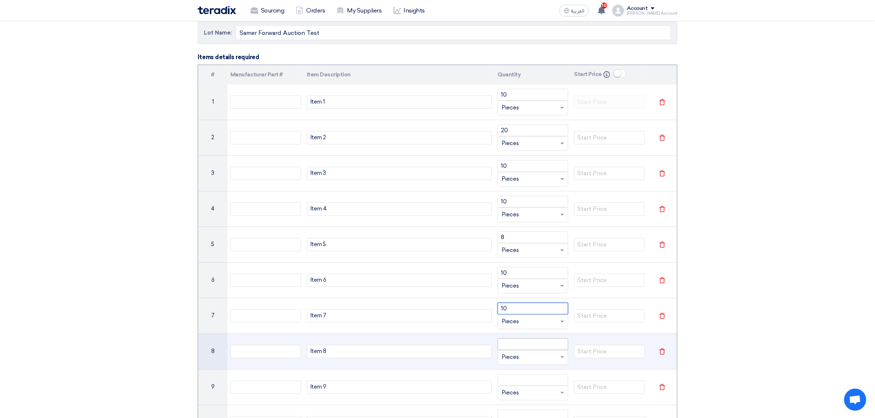
type input "10"
click at [517, 341] on input "number" at bounding box center [533, 344] width 71 height 12
type input "0"
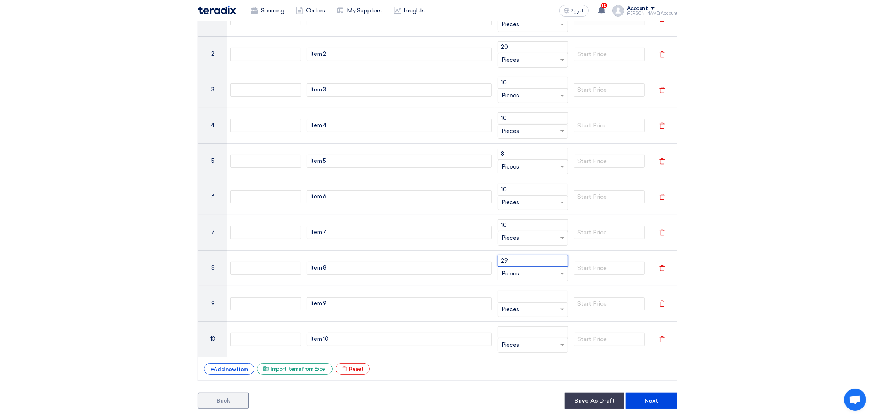
scroll to position [276, 0]
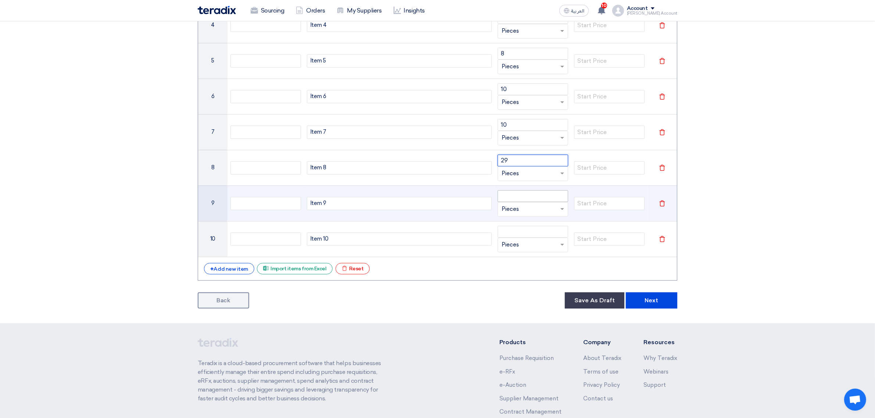
type input "29"
click at [515, 196] on input "number" at bounding box center [533, 196] width 71 height 12
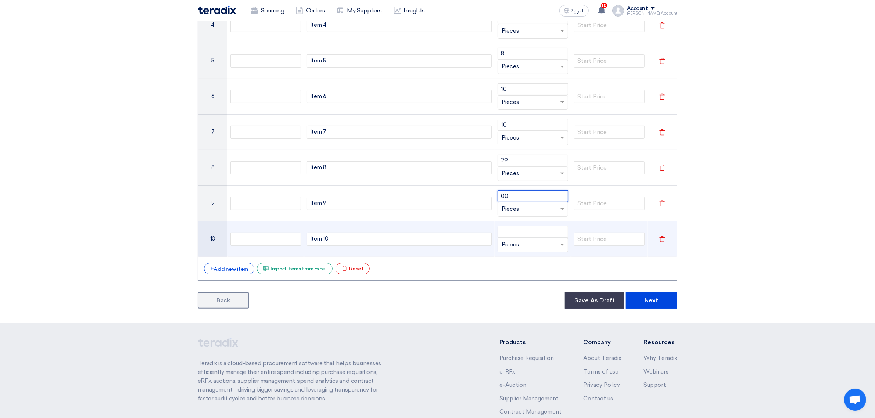
type input "0"
type input "60"
click at [517, 237] on input "number" at bounding box center [533, 232] width 71 height 12
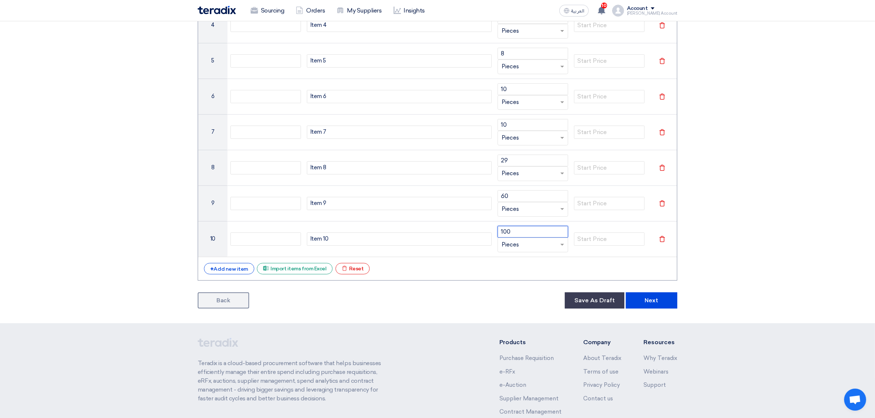
type input "100"
click at [570, 281] on div "# Manufacturer Part # Item Description Quantity Start Price Info 1 Item 1 10 Un…" at bounding box center [438, 81] width 480 height 400
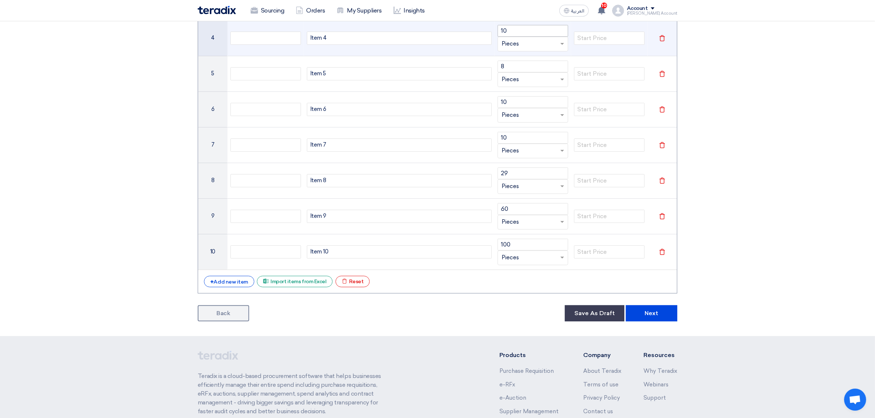
scroll to position [46, 0]
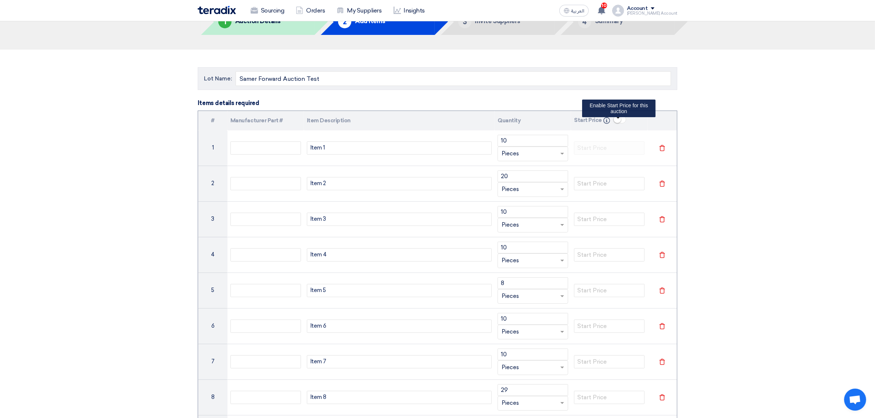
click at [620, 124] on ui-switch at bounding box center [619, 121] width 13 height 7
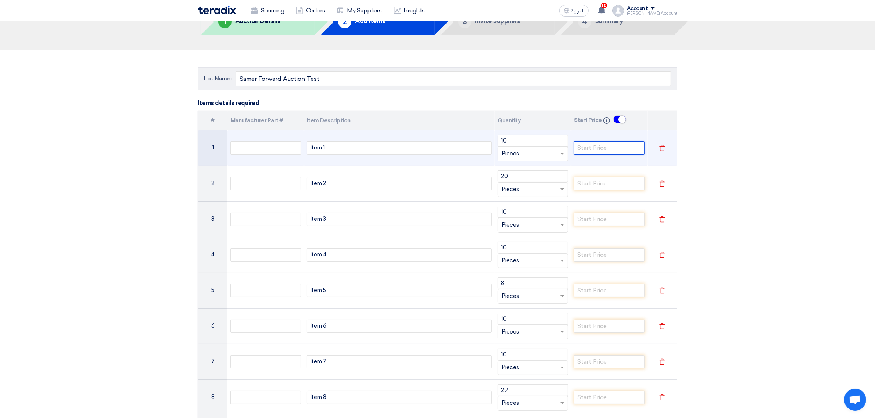
click at [620, 144] on input "number" at bounding box center [609, 147] width 71 height 13
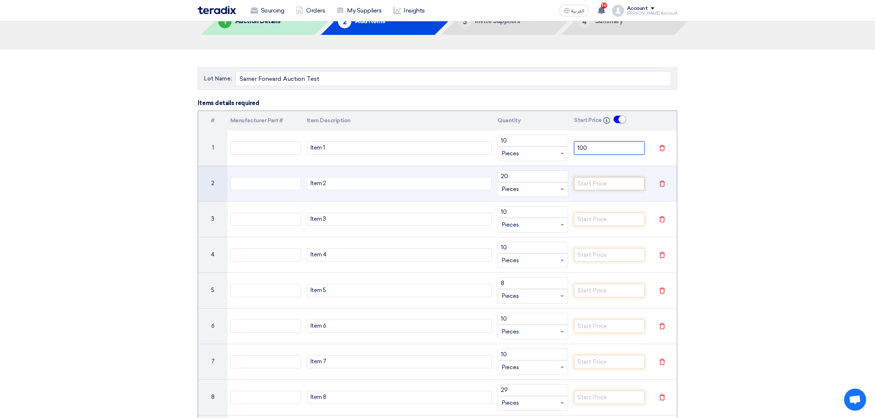
type input "100"
click at [610, 185] on input "number" at bounding box center [609, 183] width 71 height 13
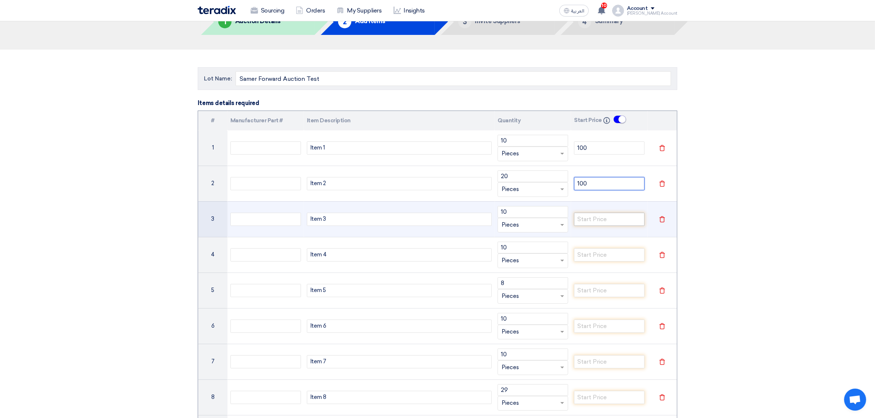
type input "100"
click at [607, 219] on input "number" at bounding box center [609, 219] width 71 height 13
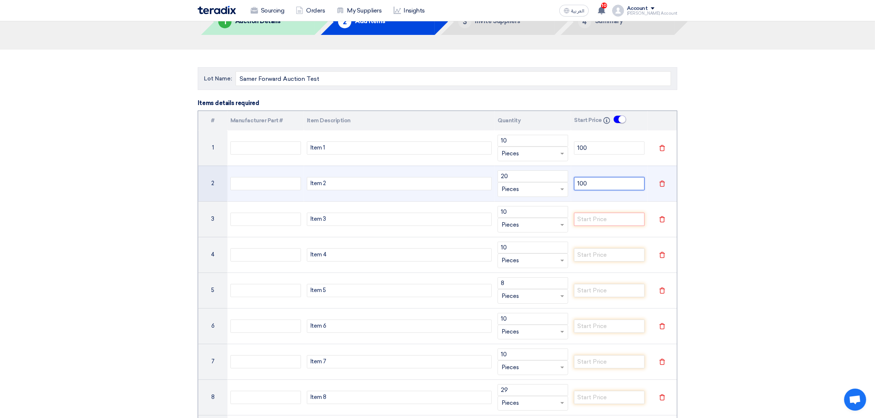
click at [606, 189] on input "100" at bounding box center [609, 183] width 71 height 13
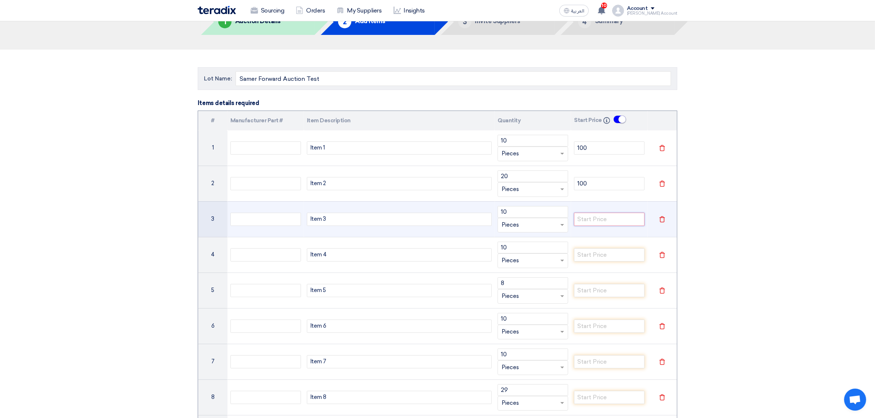
click at [611, 222] on input "number" at bounding box center [609, 219] width 71 height 13
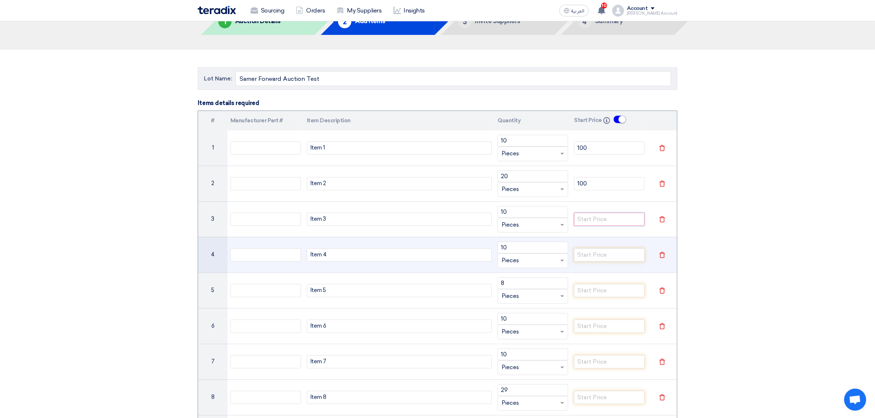
paste input "100"
type input "100"
click at [608, 250] on input "number" at bounding box center [609, 254] width 71 height 13
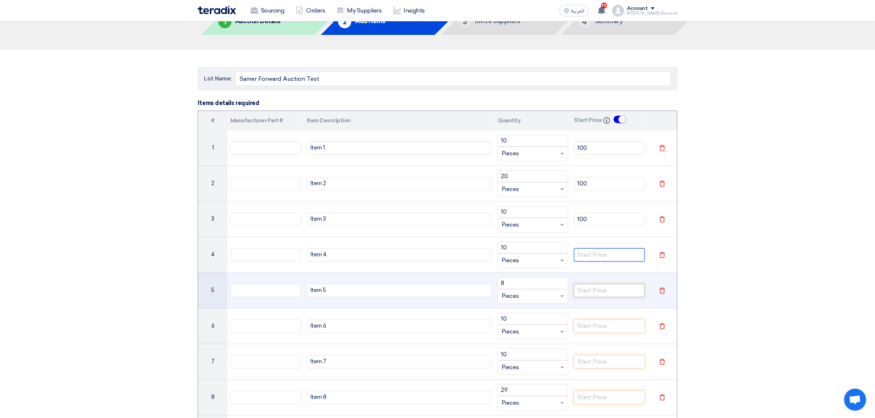
paste input "100"
type input "100"
click at [607, 297] on input "number" at bounding box center [609, 290] width 71 height 13
paste input "100"
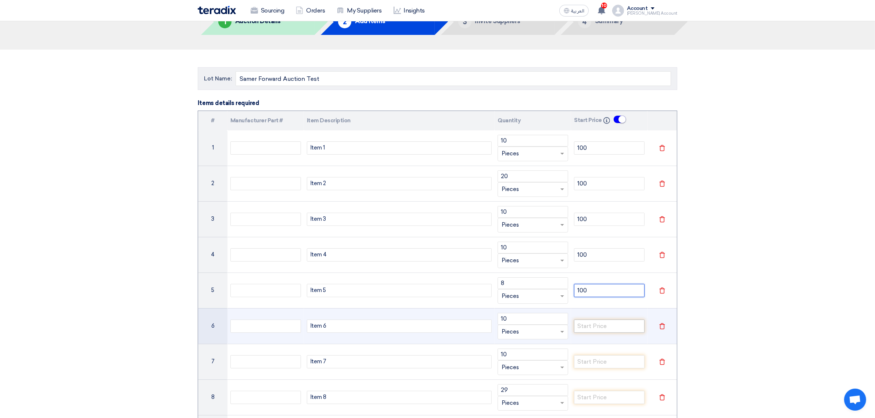
type input "100"
click at [596, 330] on input "number" at bounding box center [609, 326] width 71 height 13
paste input "100"
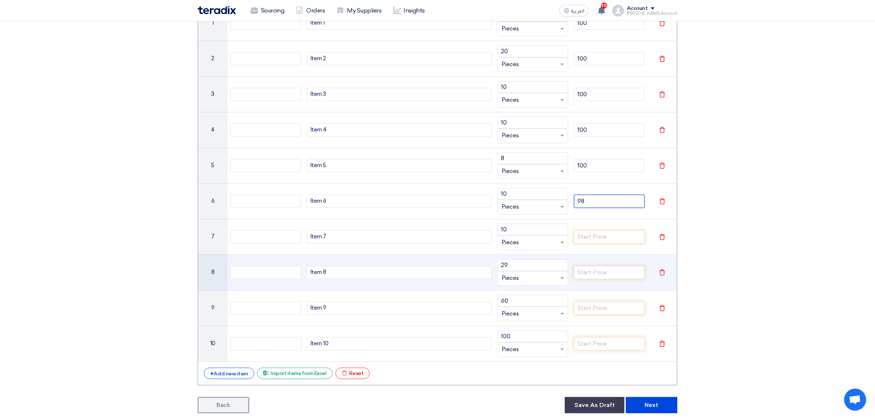
scroll to position [230, 0]
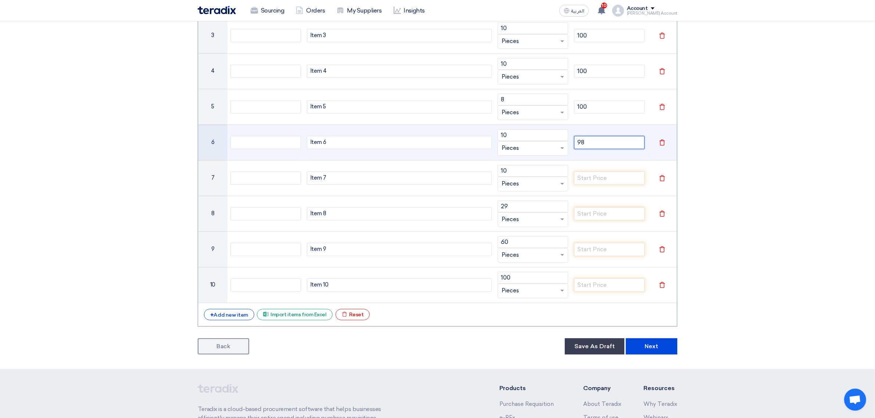
click at [588, 144] on input "98" at bounding box center [609, 142] width 71 height 13
click at [588, 143] on input "98" at bounding box center [609, 142] width 71 height 13
paste input "100"
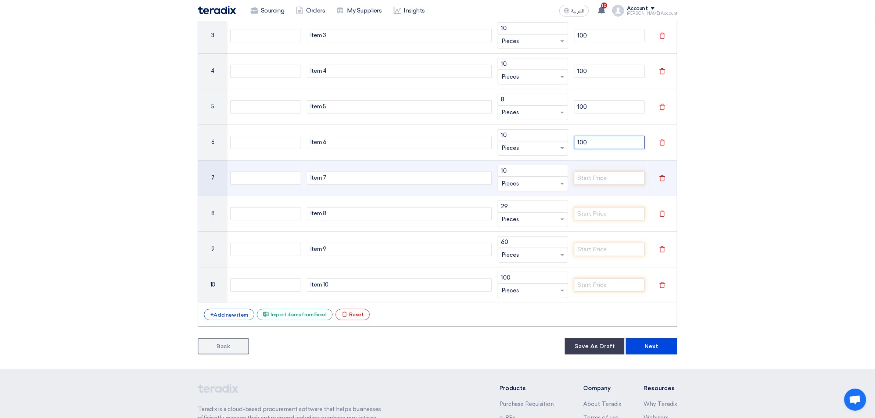
type input "100"
drag, startPoint x: 597, startPoint y: 168, endPoint x: 599, endPoint y: 178, distance: 10.5
click at [597, 169] on td at bounding box center [609, 178] width 76 height 36
click at [600, 181] on input "number" at bounding box center [609, 178] width 71 height 13
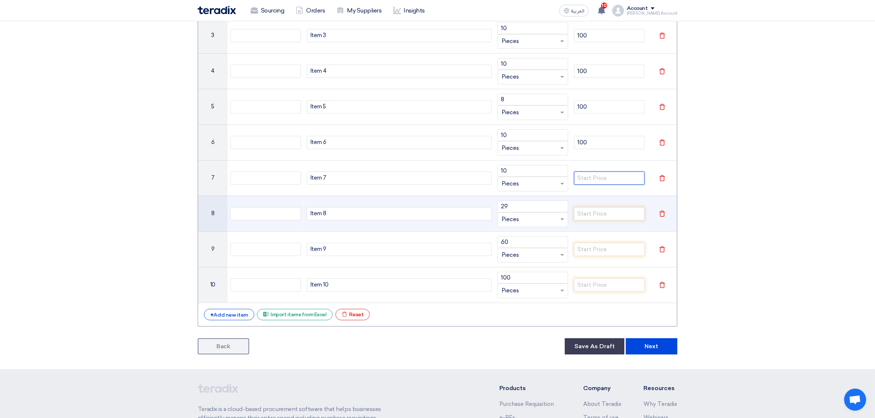
paste input "100"
type input "100"
click at [603, 215] on input "number" at bounding box center [609, 213] width 71 height 13
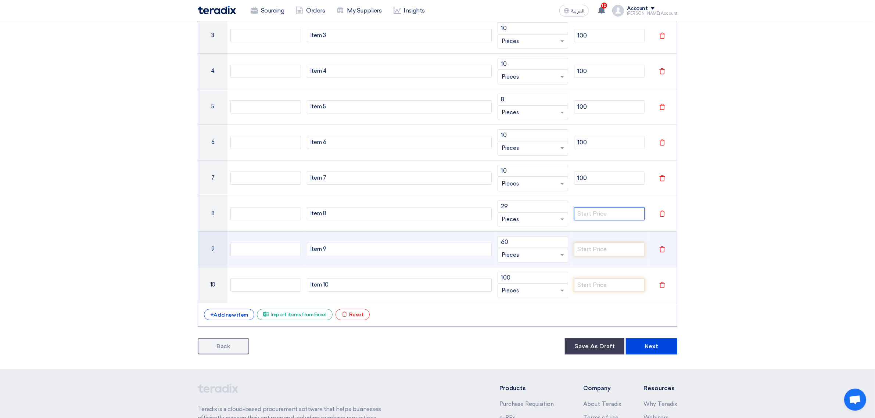
paste input "100"
type input "100"
click at [598, 247] on input "number" at bounding box center [609, 249] width 71 height 13
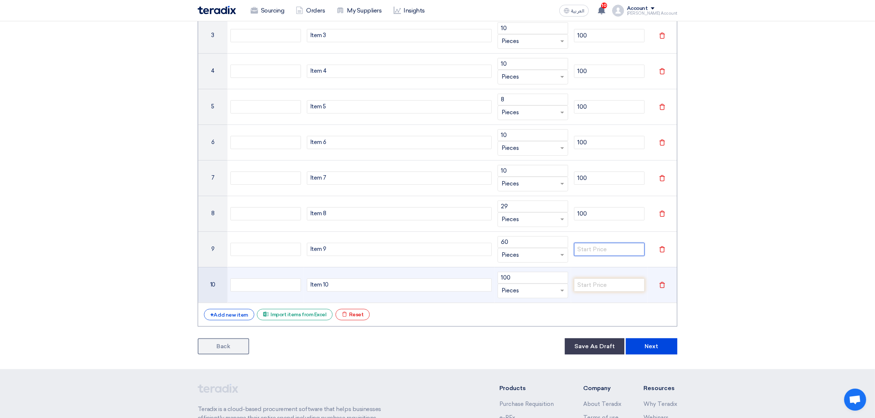
paste input "100"
type input "100"
click at [597, 281] on input "number" at bounding box center [609, 285] width 71 height 13
paste input "100"
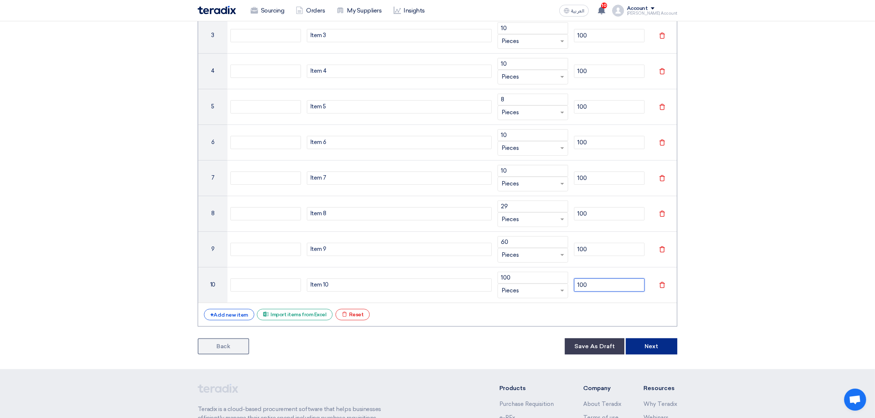
type input "100"
click at [646, 352] on button "Next" at bounding box center [651, 346] width 51 height 16
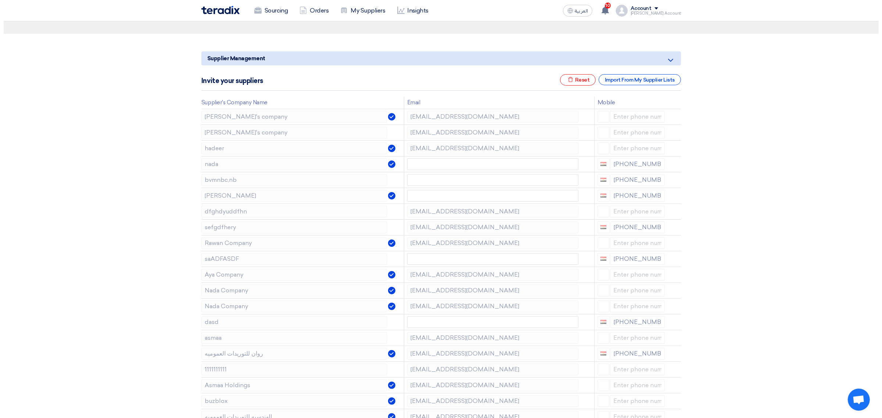
scroll to position [46, 0]
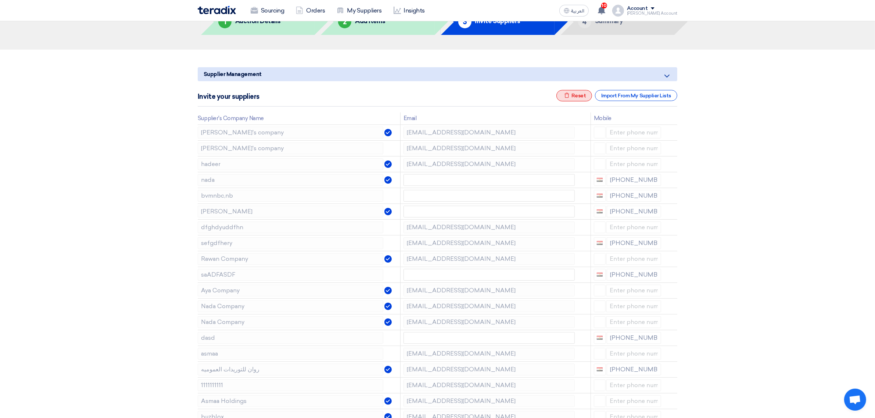
click at [589, 96] on div "Excel file Reset" at bounding box center [574, 95] width 36 height 11
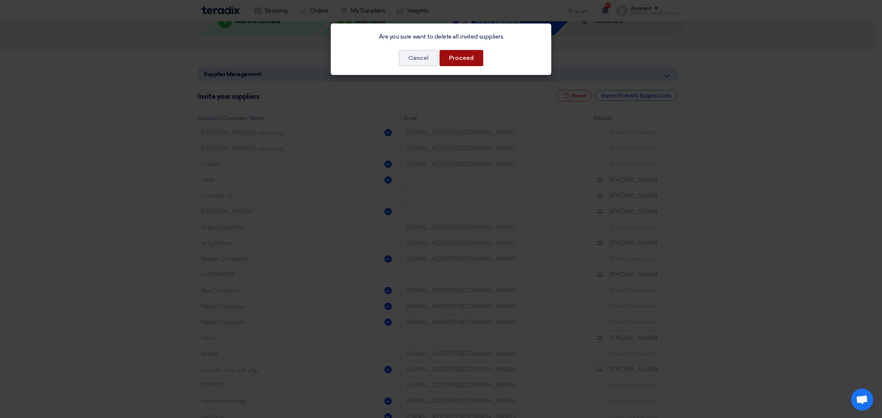
click at [451, 59] on button "Proceed" at bounding box center [462, 58] width 44 height 16
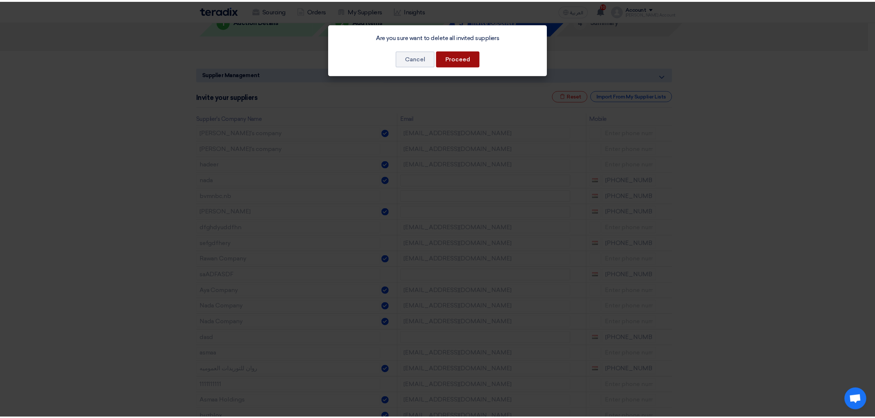
scroll to position [0, 0]
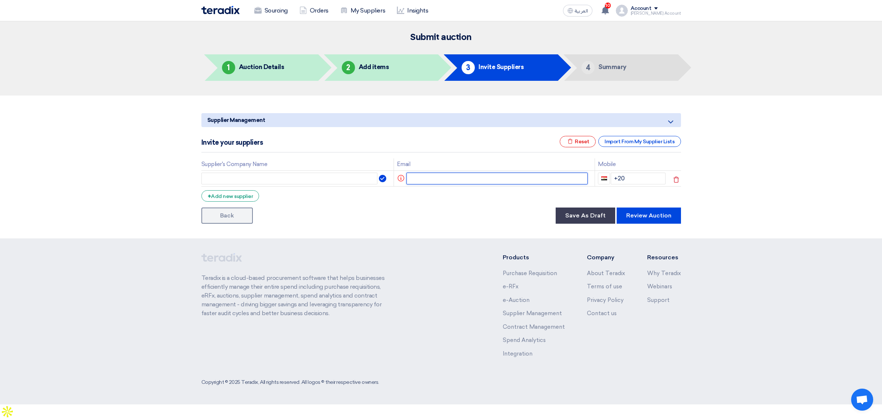
click at [484, 178] on input "text" at bounding box center [496, 179] width 181 height 12
paste input "[EMAIL_ADDRESS][DOMAIN_NAME]"
type input "[EMAIL_ADDRESS][DOMAIN_NAME]"
click at [234, 198] on div "+ Add new supplier" at bounding box center [230, 195] width 58 height 11
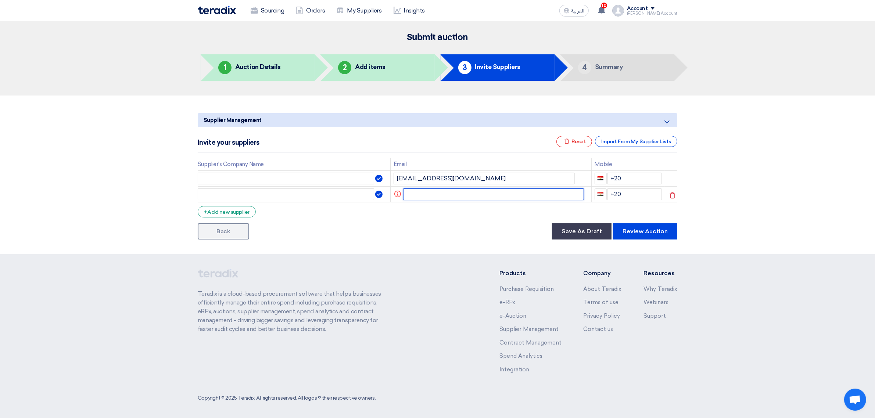
click at [453, 192] on input "text" at bounding box center [493, 195] width 181 height 12
paste input "[EMAIL_ADDRESS][DOMAIN_NAME]"
type input "[EMAIL_ADDRESS][DOMAIN_NAME]"
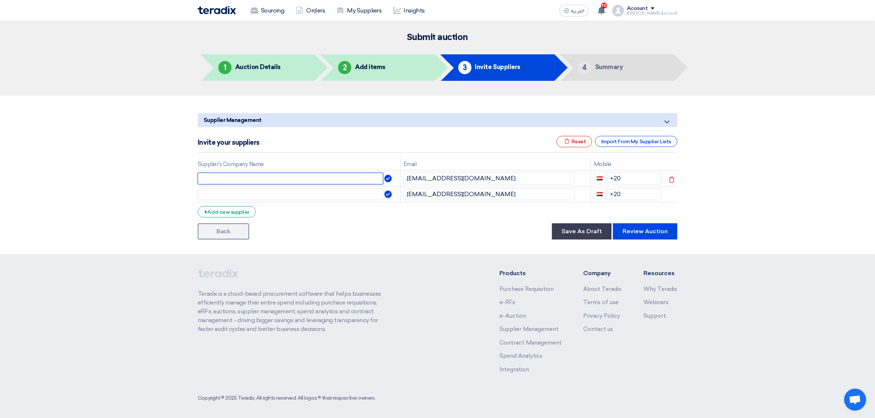
click at [317, 181] on input "text" at bounding box center [291, 179] width 186 height 12
paste input "Supplier 2"
type input "Supplier 2"
click at [233, 193] on input "text" at bounding box center [291, 195] width 186 height 12
paste input "Suppier 1"
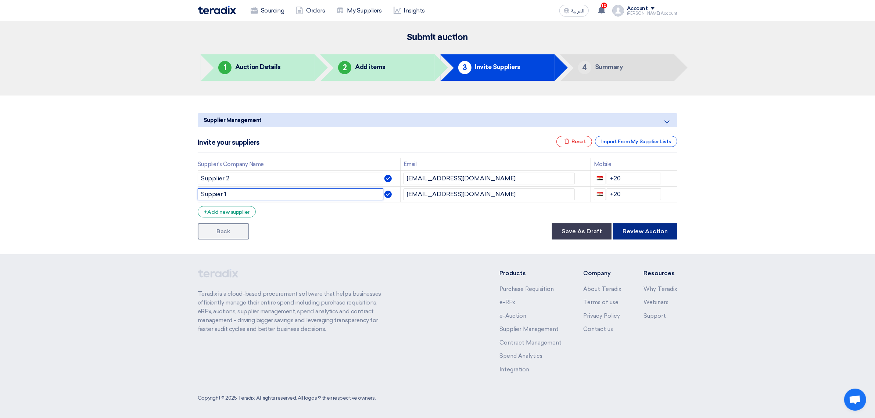
type input "Suppier 1"
click at [651, 225] on button "Review Auction" at bounding box center [645, 231] width 64 height 16
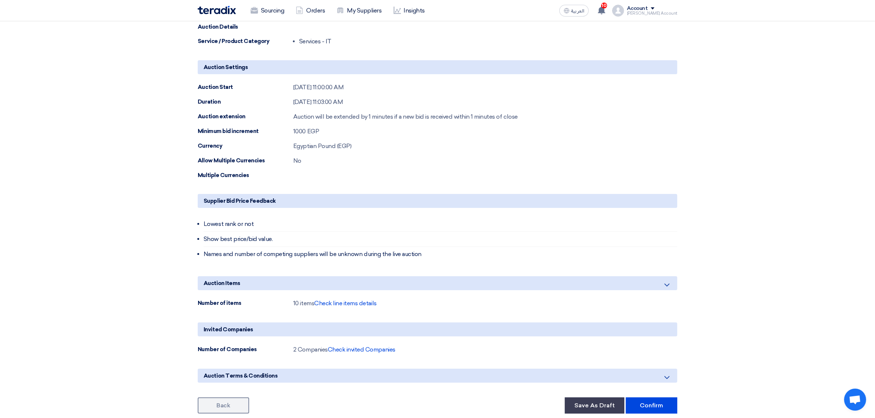
scroll to position [276, 0]
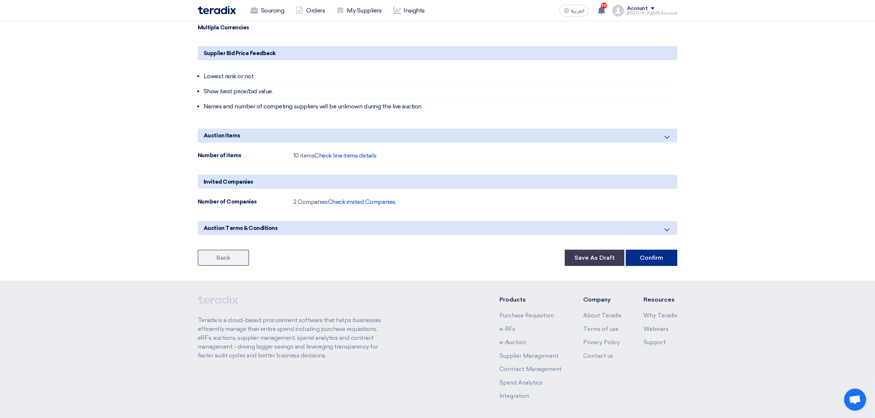
click at [653, 256] on button "Confirm" at bounding box center [651, 258] width 51 height 16
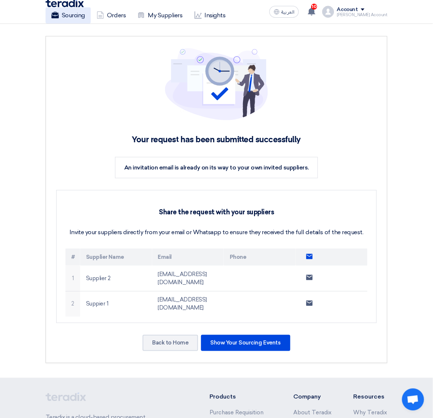
click at [69, 19] on link "Sourcing" at bounding box center [68, 15] width 45 height 16
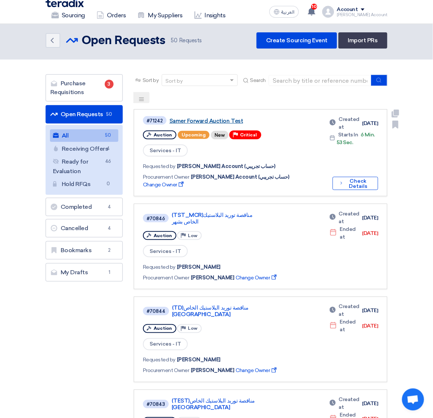
click at [205, 120] on link "Samer Forward Auction Test" at bounding box center [213, 121] width 88 height 7
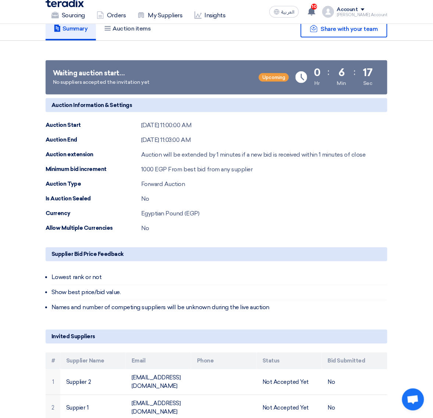
scroll to position [230, 0]
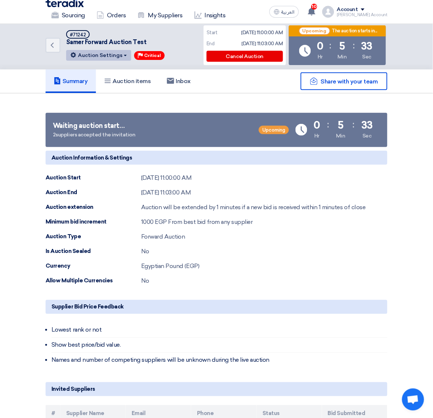
click at [100, 59] on button "Auction Settings" at bounding box center [98, 55] width 65 height 11
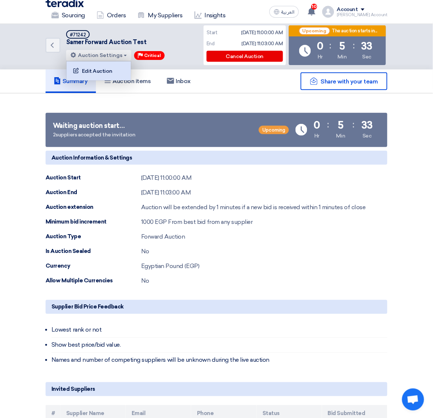
click at [105, 68] on div "Edit Auction" at bounding box center [98, 71] width 57 height 12
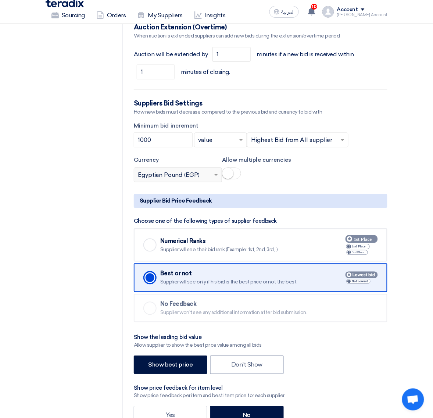
scroll to position [1011, 0]
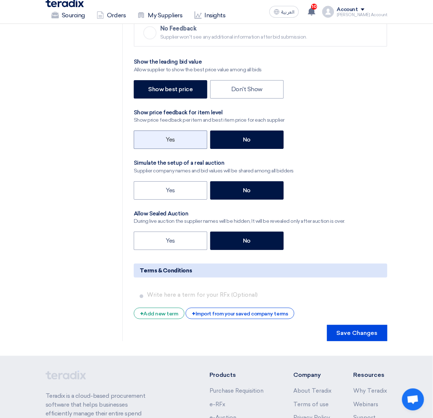
click at [177, 140] on label "Yes" at bounding box center [171, 139] width 74 height 18
click at [171, 140] on input "Yes" at bounding box center [168, 139] width 5 height 5
radio input "true"
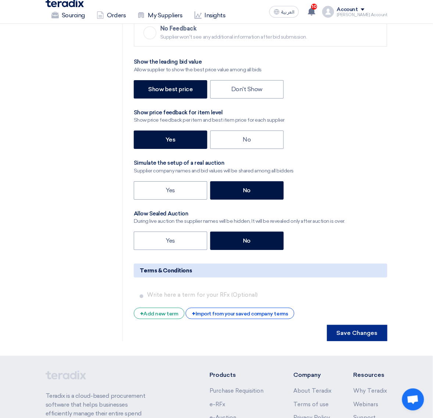
click at [343, 328] on button "Save Changes" at bounding box center [357, 333] width 60 height 16
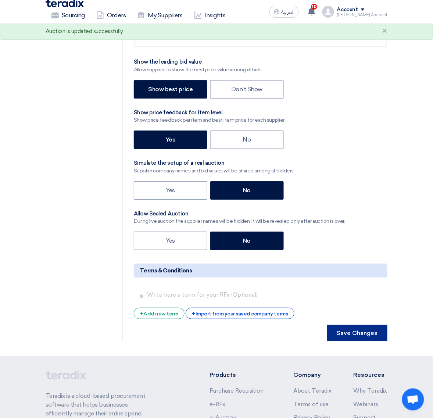
scroll to position [0, 0]
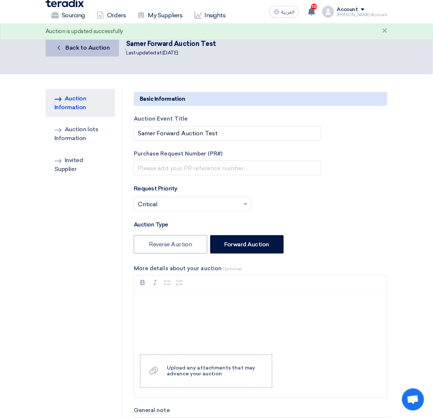
click at [69, 47] on span "Back to Auction" at bounding box center [88, 47] width 44 height 7
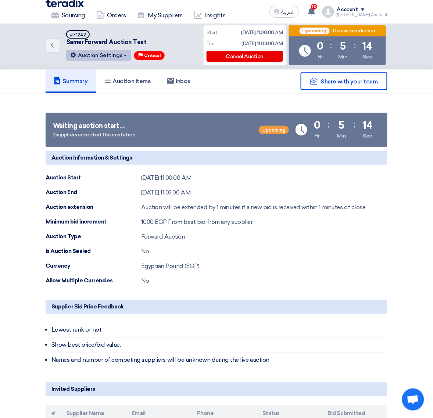
click at [90, 54] on button "Auction Settings" at bounding box center [98, 55] width 65 height 11
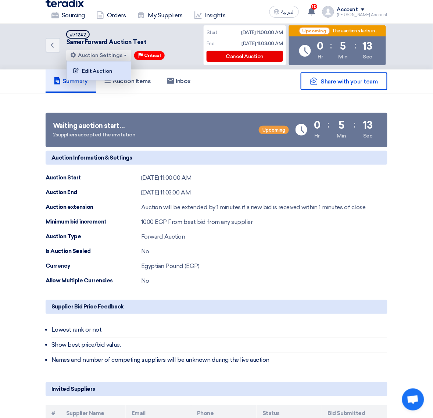
click at [93, 63] on link "Edit Auction" at bounding box center [99, 70] width 64 height 19
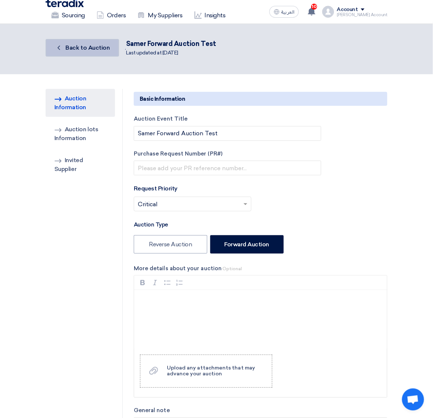
click at [83, 50] on span "Back to Auction" at bounding box center [88, 47] width 44 height 7
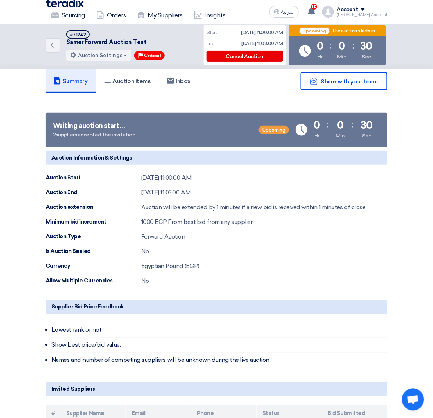
click at [405, 243] on section "Share with your team Waiting auction start… 2 suppliers accepted the invitation…" at bounding box center [216, 297] width 433 height 409
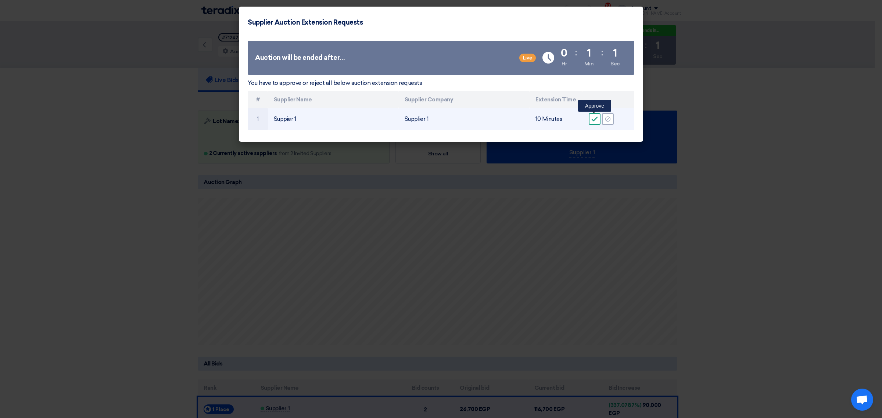
click at [440, 123] on div "Accept" at bounding box center [595, 119] width 12 height 12
